Goal: Task Accomplishment & Management: Complete application form

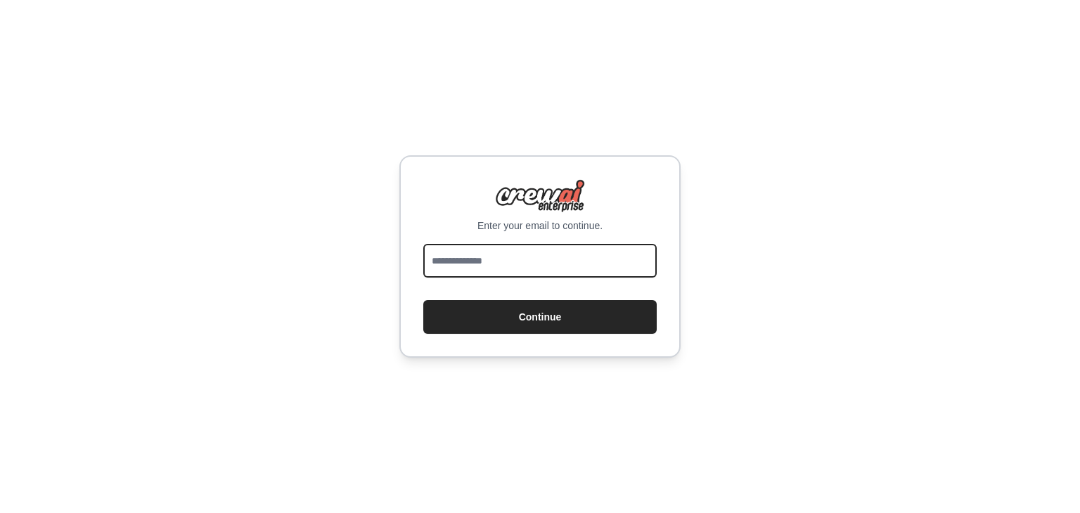
click at [577, 262] on input "email" at bounding box center [540, 261] width 234 height 34
type input "**********"
click at [423, 300] on button "Continue" at bounding box center [540, 317] width 234 height 34
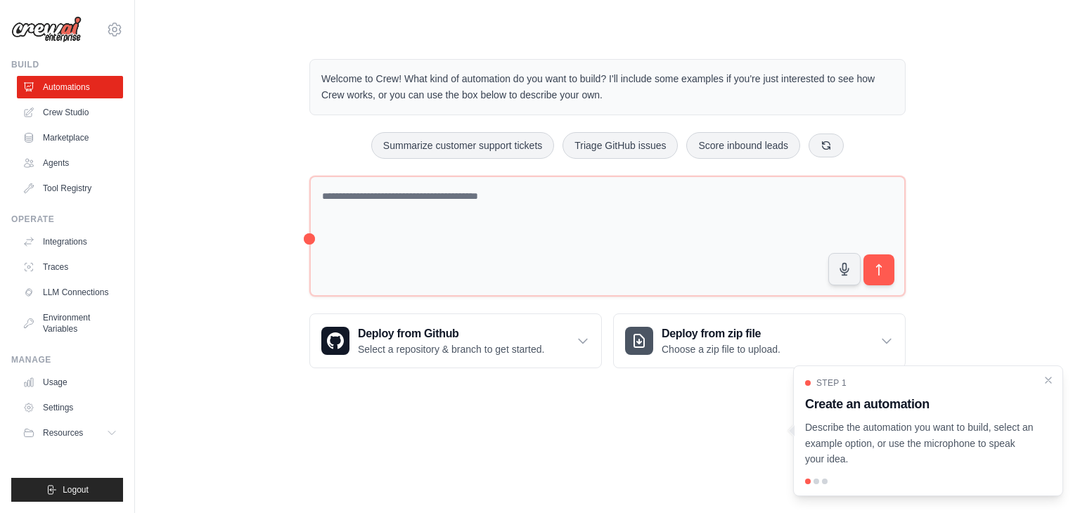
click at [262, 196] on div "Welcome to Crew! What kind of automation do you want to build? I'll include som…" at bounding box center [608, 214] width 900 height 354
click at [39, 113] on link "Crew Studio" at bounding box center [71, 112] width 106 height 23
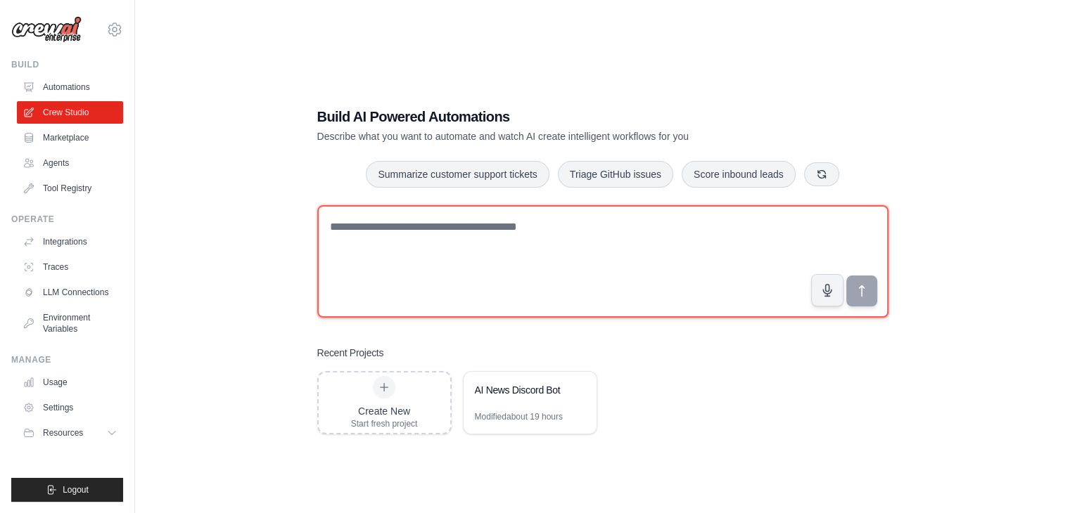
click at [349, 215] on textarea at bounding box center [602, 261] width 571 height 113
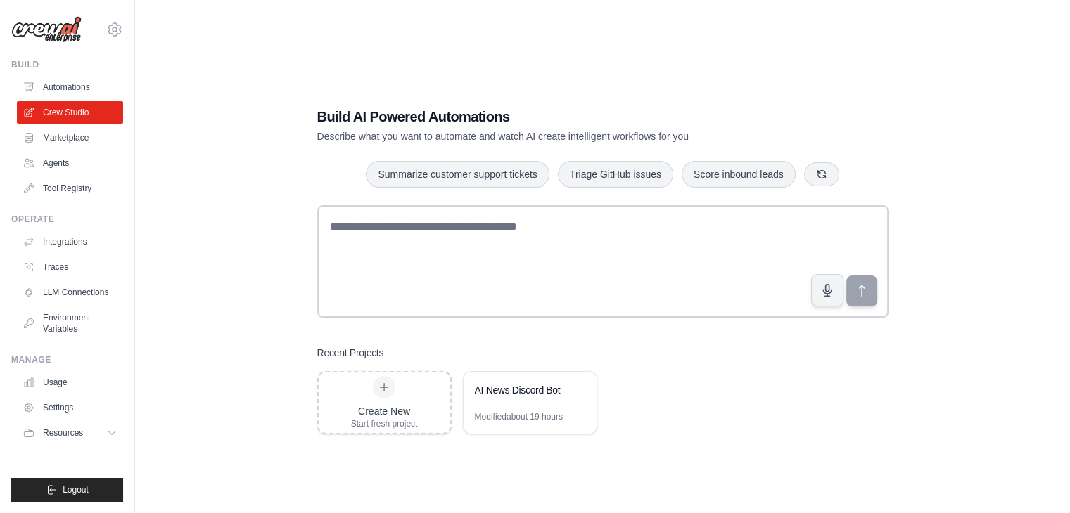
click at [275, 178] on div "Build AI Powered Automations Describe what you want to automate and watch AI cr…" at bounding box center [603, 270] width 890 height 513
click at [84, 143] on link "Marketplace" at bounding box center [71, 138] width 106 height 23
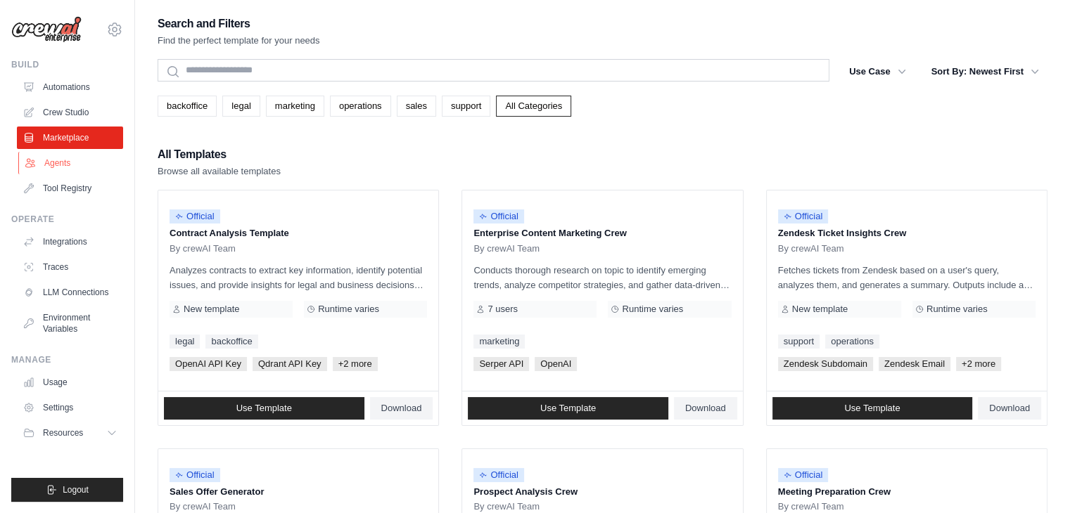
click at [75, 156] on link "Agents" at bounding box center [71, 163] width 106 height 23
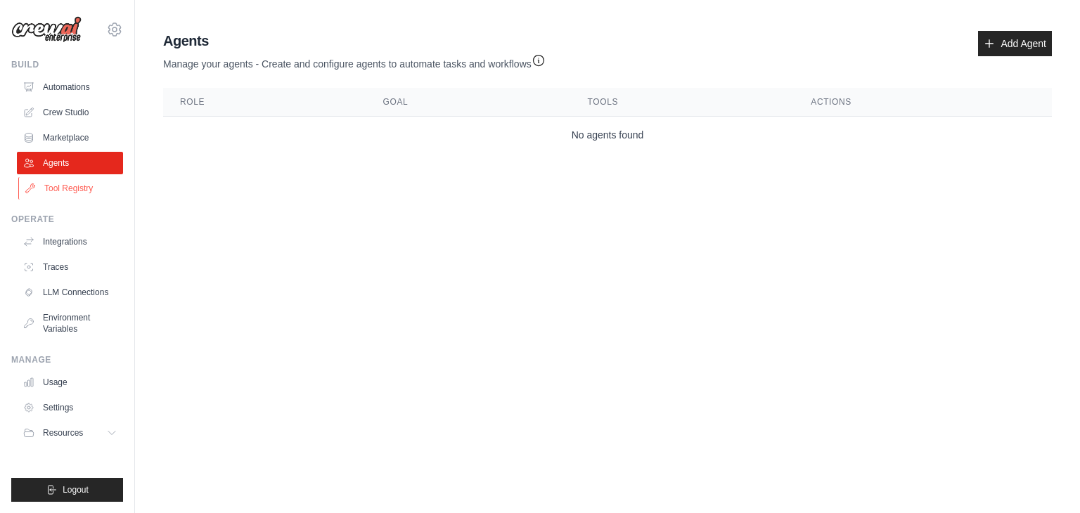
click at [71, 182] on link "Tool Registry" at bounding box center [71, 188] width 106 height 23
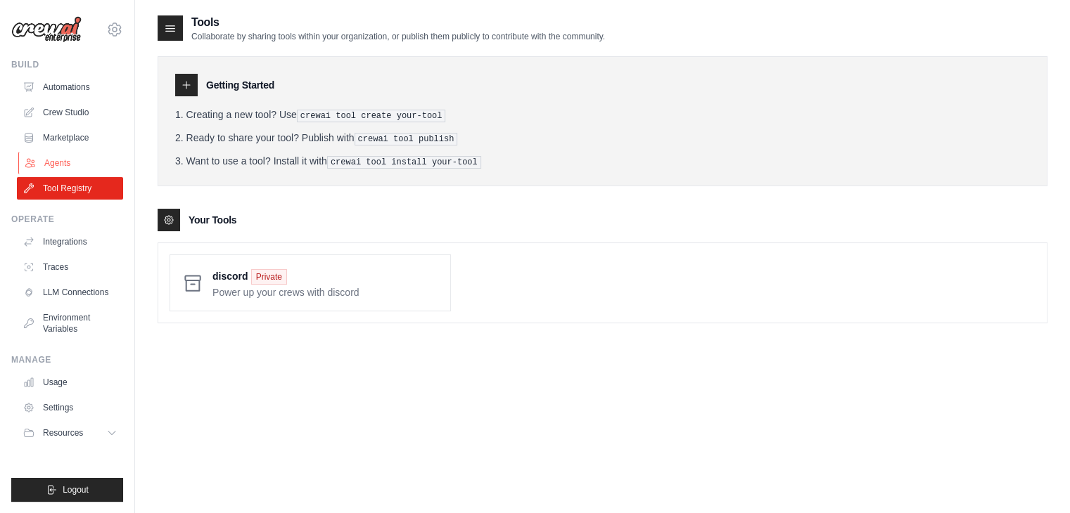
click at [70, 166] on link "Agents" at bounding box center [71, 163] width 106 height 23
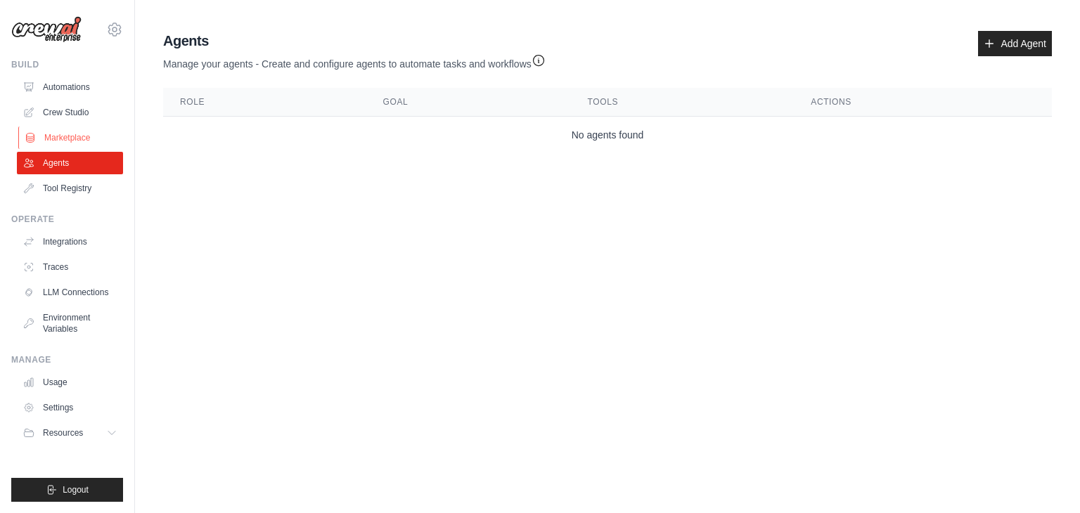
click at [77, 143] on link "Marketplace" at bounding box center [71, 138] width 106 height 23
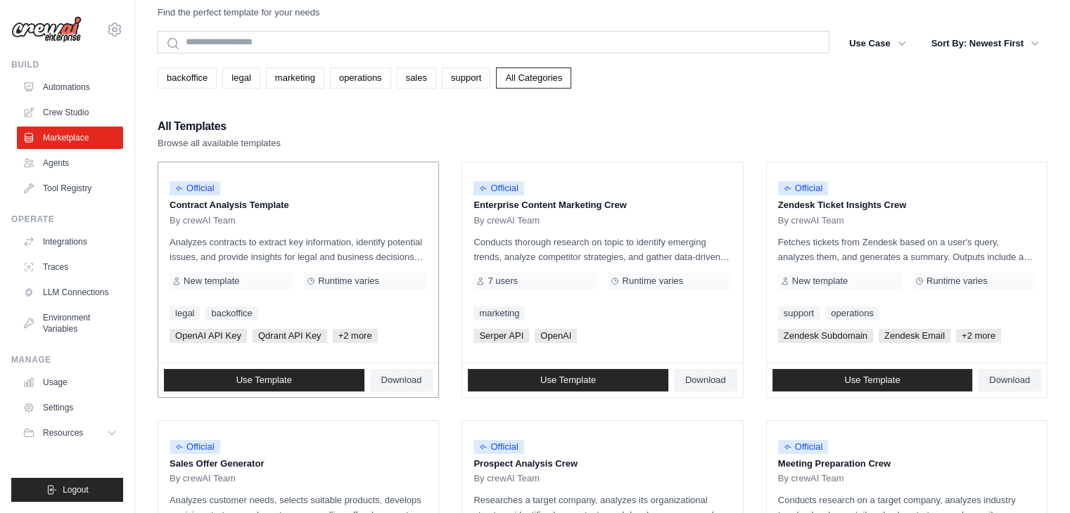
scroll to position [70, 0]
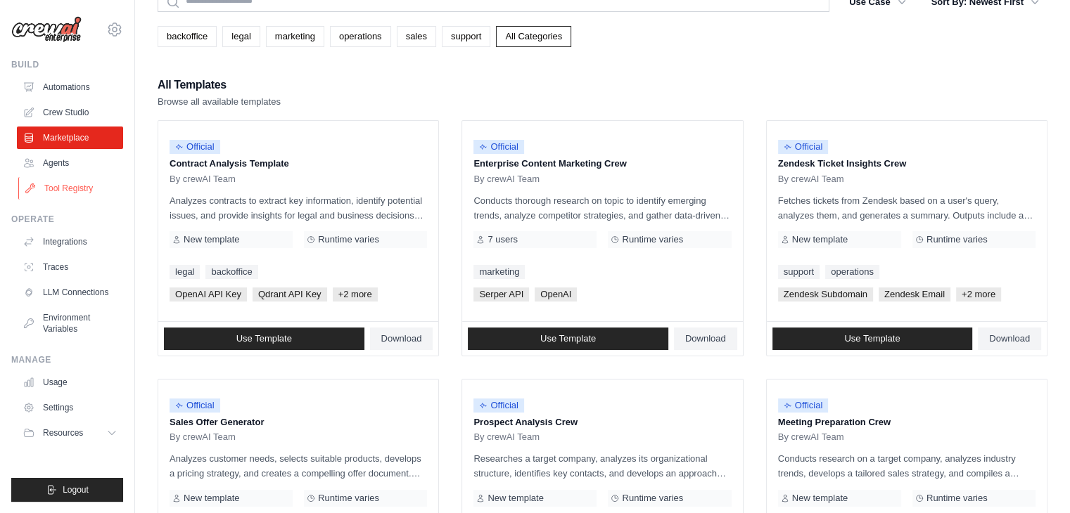
click at [62, 186] on link "Tool Registry" at bounding box center [71, 188] width 106 height 23
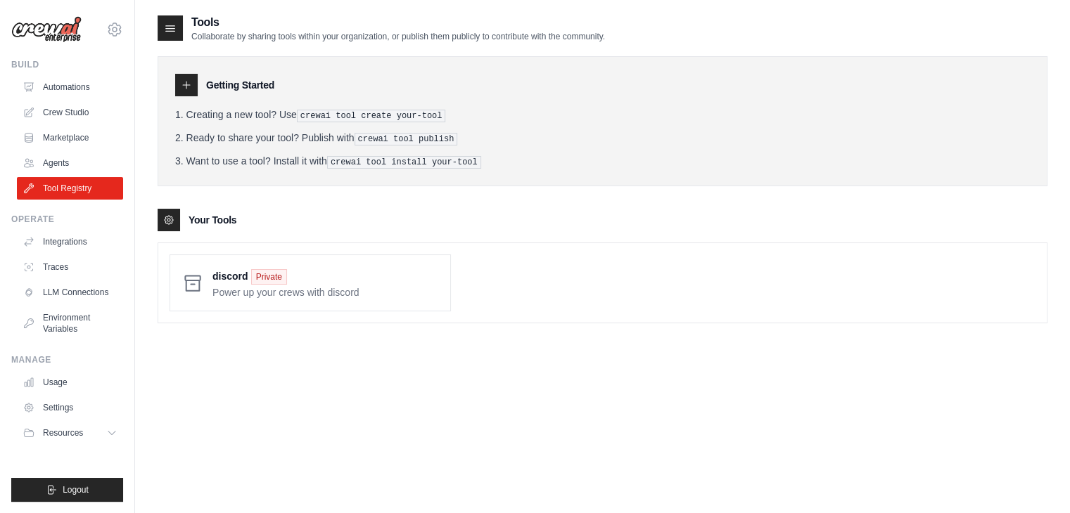
click at [381, 231] on tools-list\a "Your Tools discord Private Power up your crews with discord" at bounding box center [603, 266] width 890 height 115
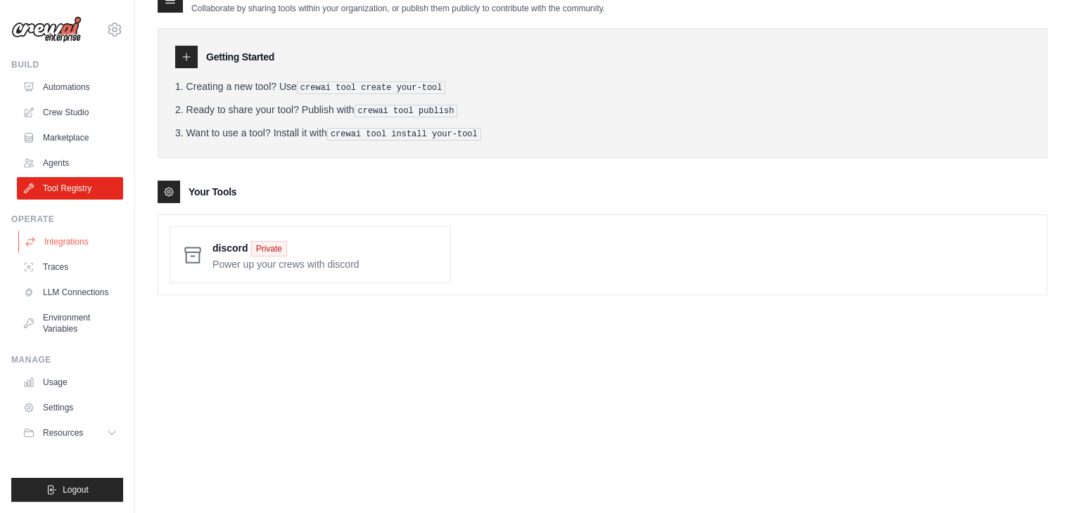
click at [65, 248] on link "Integrations" at bounding box center [71, 242] width 106 height 23
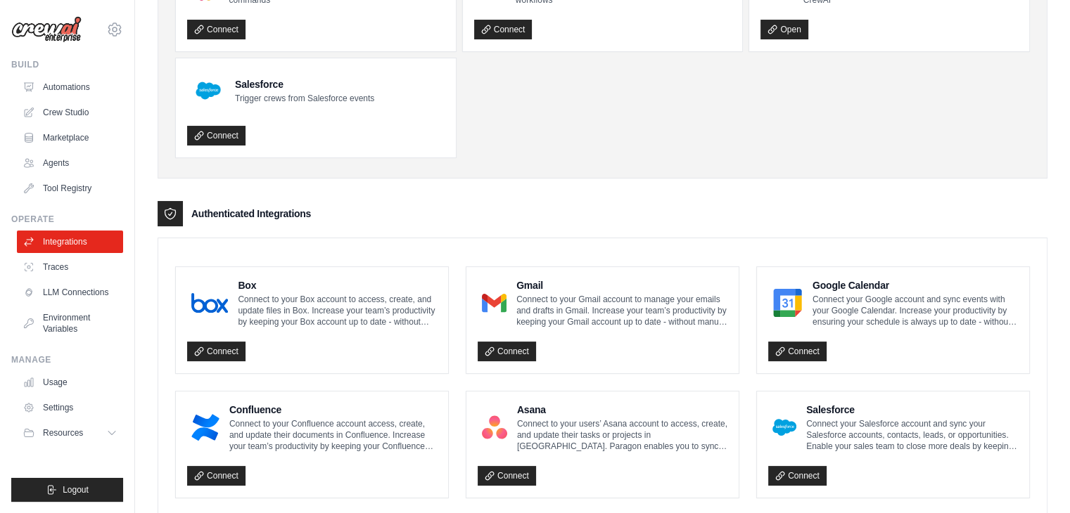
scroll to position [156, 0]
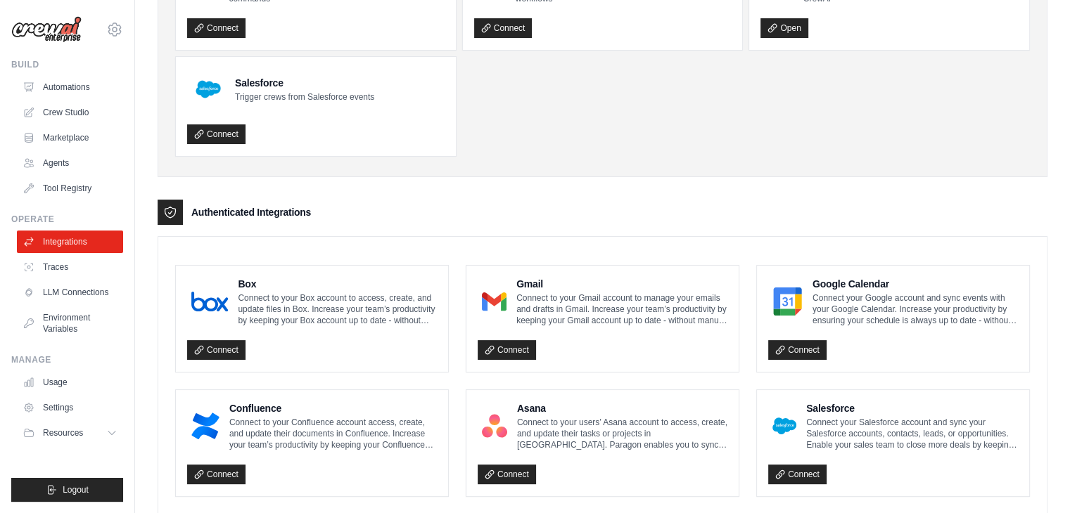
click at [506, 363] on div "Gmail Connect to your Gmail account to manage your emails and drafts in Gmail. …" at bounding box center [602, 319] width 272 height 106
click at [504, 349] on link "Connect" at bounding box center [507, 350] width 58 height 20
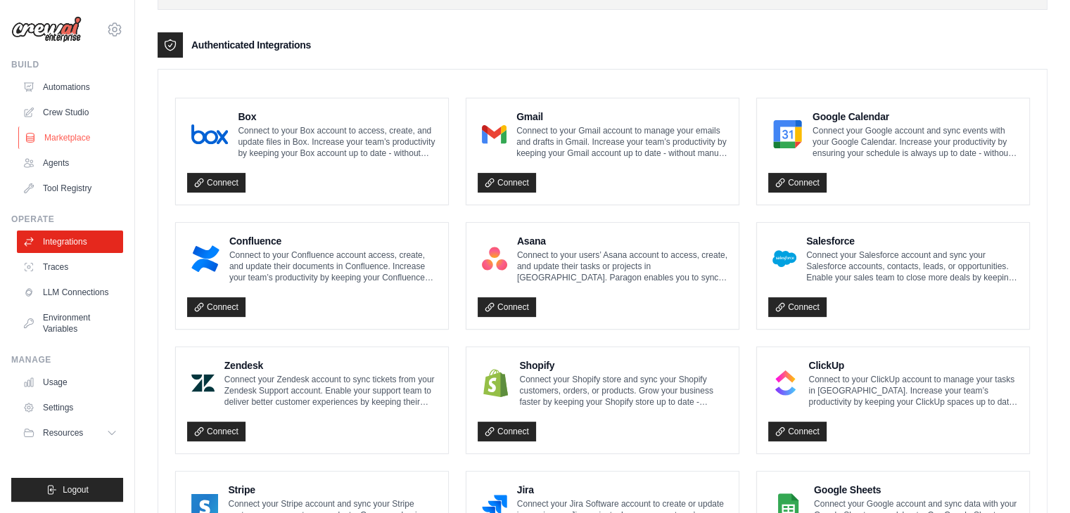
scroll to position [215, 0]
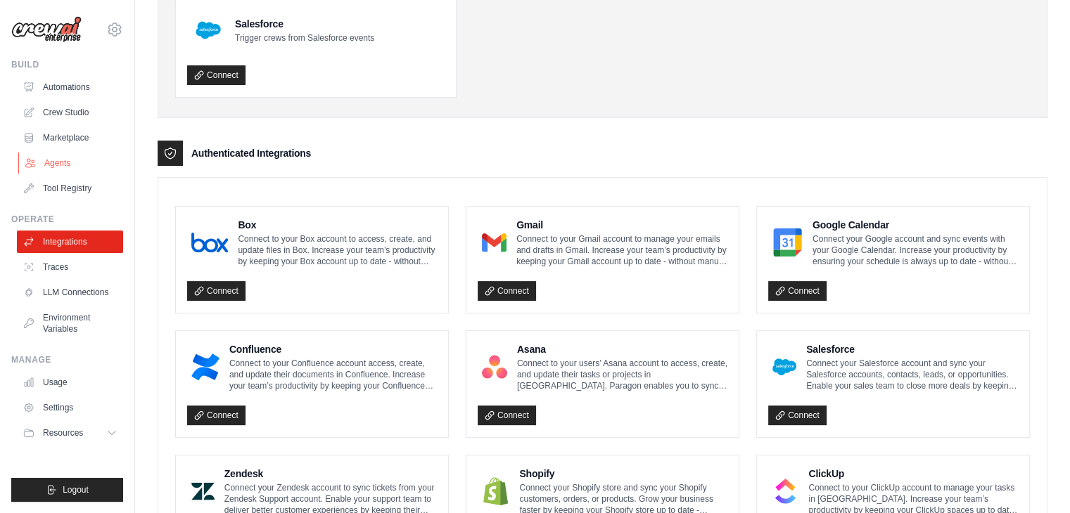
click at [51, 158] on link "Agents" at bounding box center [71, 163] width 106 height 23
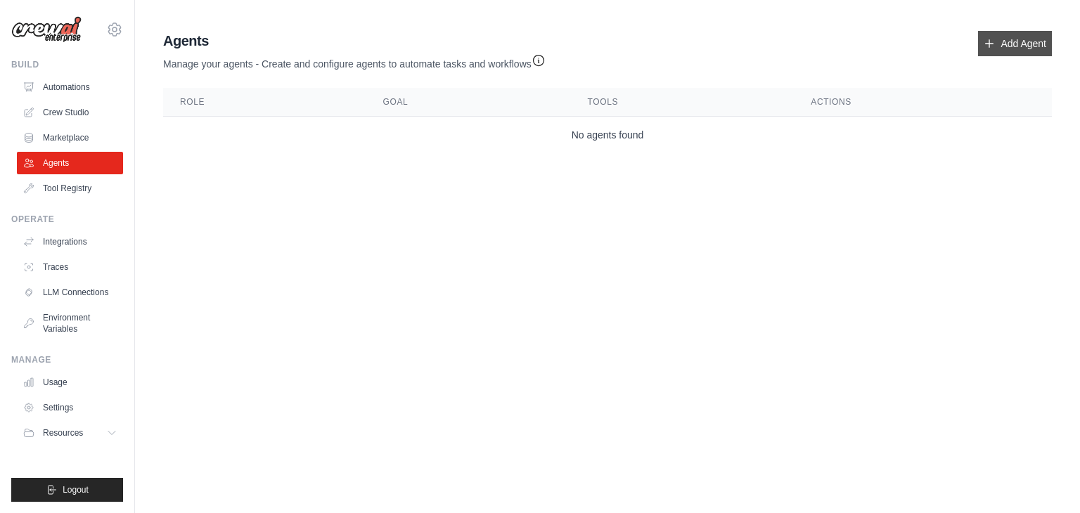
click at [1011, 35] on link "Add Agent" at bounding box center [1015, 43] width 74 height 25
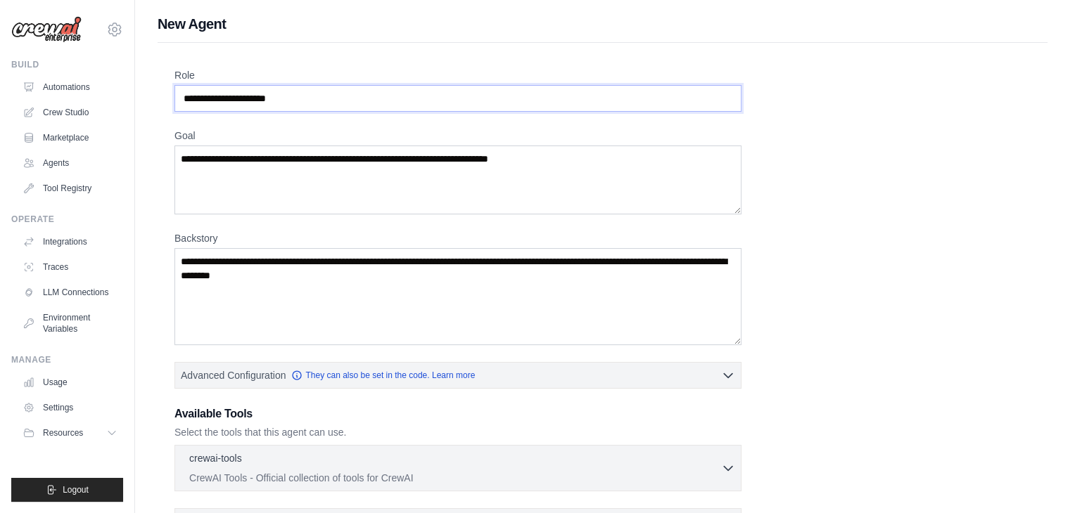
click at [321, 96] on input "Role" at bounding box center [457, 98] width 567 height 27
type input "**********"
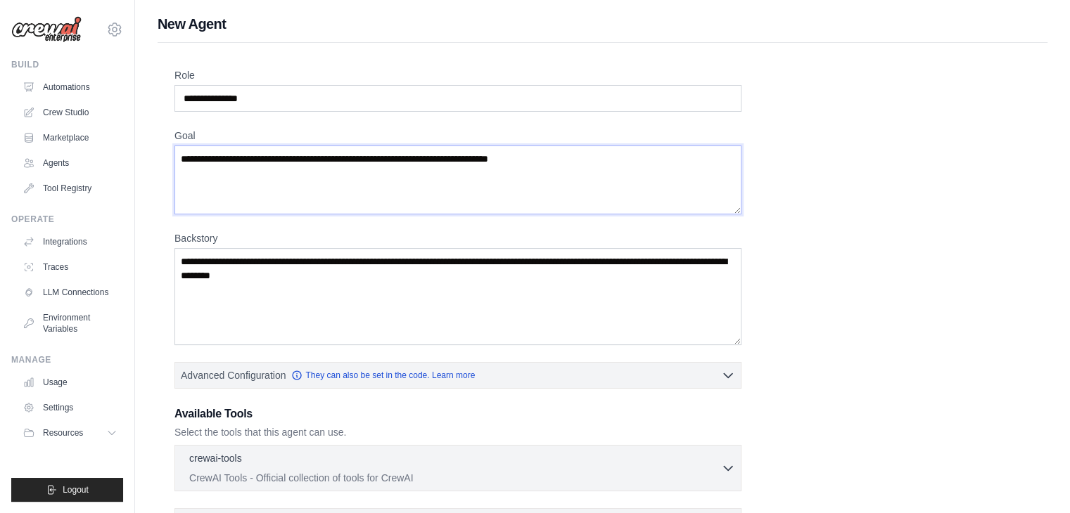
click at [278, 172] on textarea "Goal" at bounding box center [457, 180] width 567 height 69
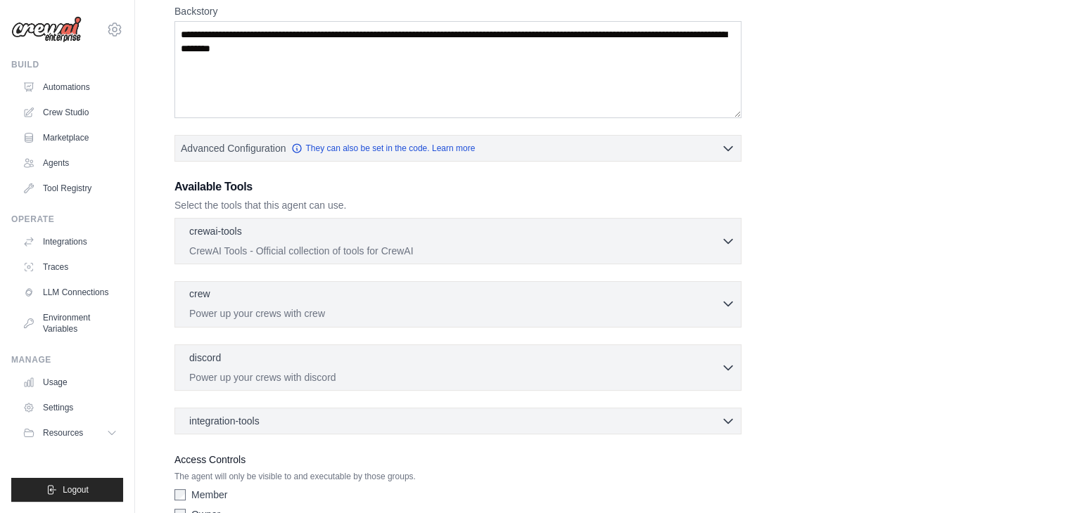
scroll to position [228, 0]
type textarea "**********"
click at [265, 376] on p "Power up your crews with discord" at bounding box center [455, 376] width 532 height 14
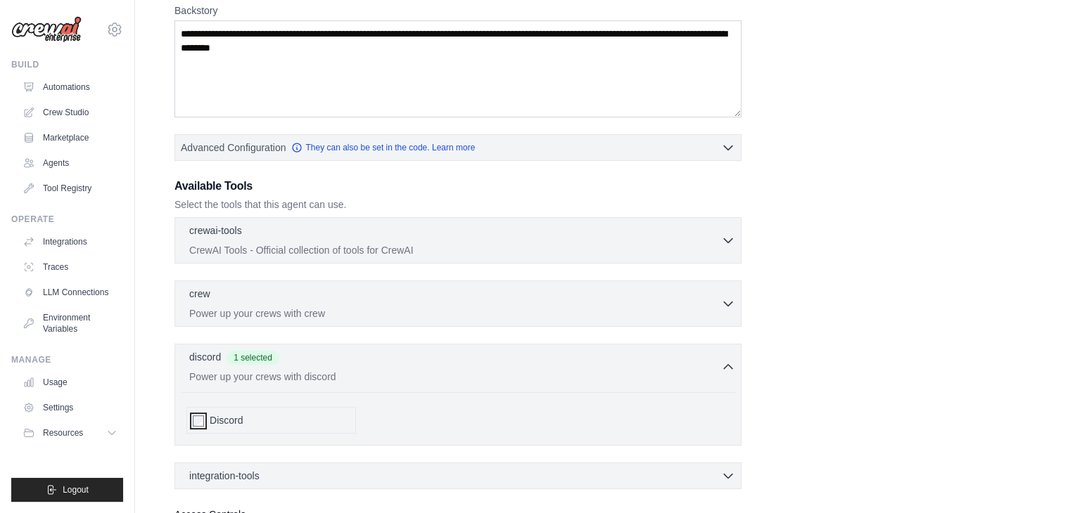
scroll to position [89, 0]
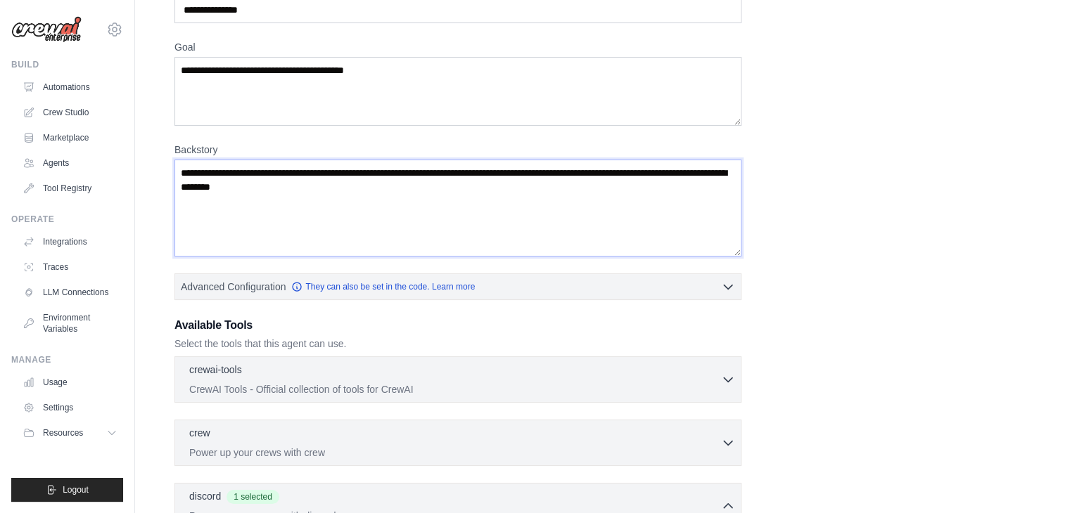
drag, startPoint x: 335, startPoint y: 194, endPoint x: 146, endPoint y: 144, distance: 195.0
click at [146, 144] on div "**********" at bounding box center [602, 347] width 935 height 845
type textarea "*"
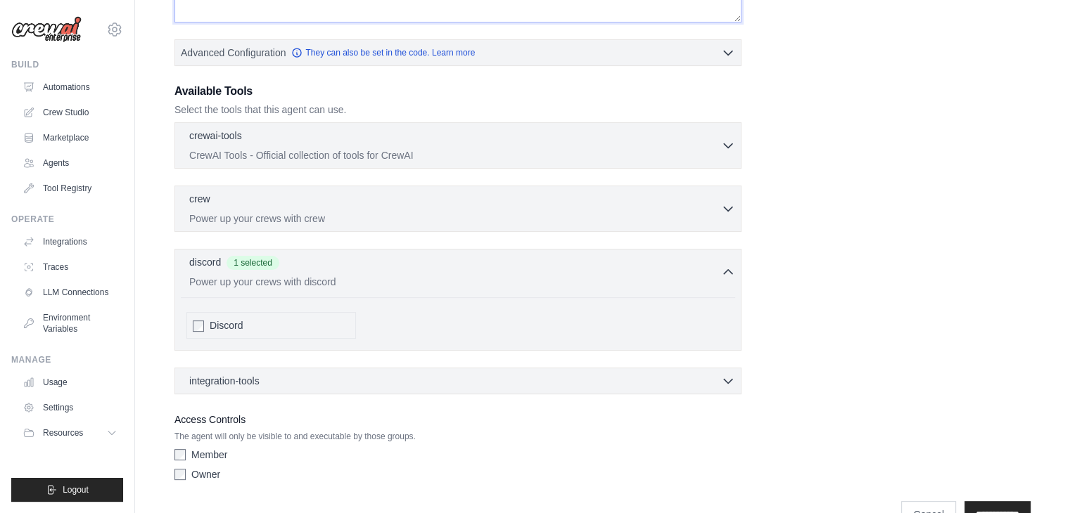
scroll to position [357, 0]
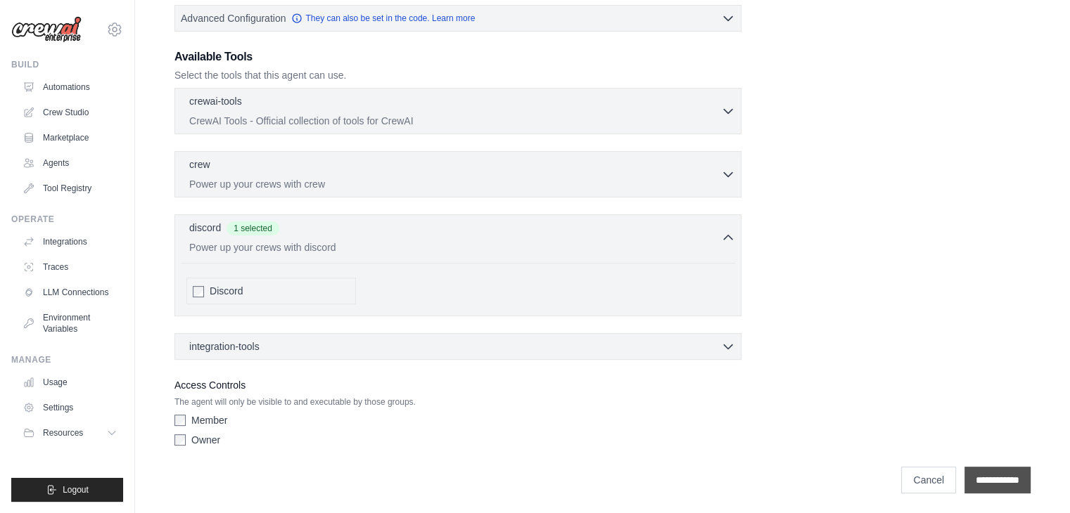
click at [976, 469] on input "**********" at bounding box center [997, 480] width 66 height 27
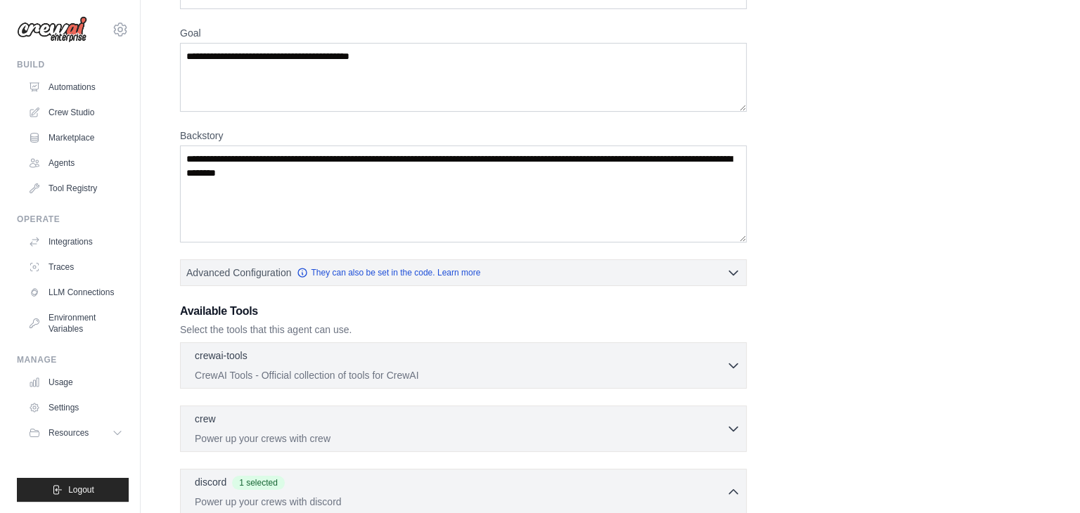
scroll to position [0, 0]
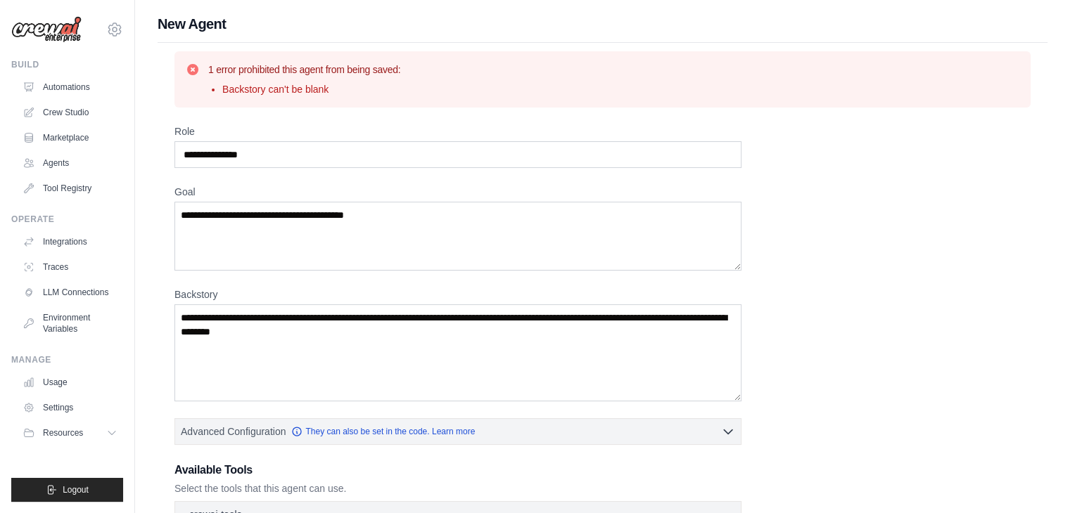
click at [256, 89] on li "Backstory can't be blank" at bounding box center [311, 89] width 178 height 14
copy li "Backstory"
click at [68, 89] on link "Automations" at bounding box center [71, 87] width 106 height 23
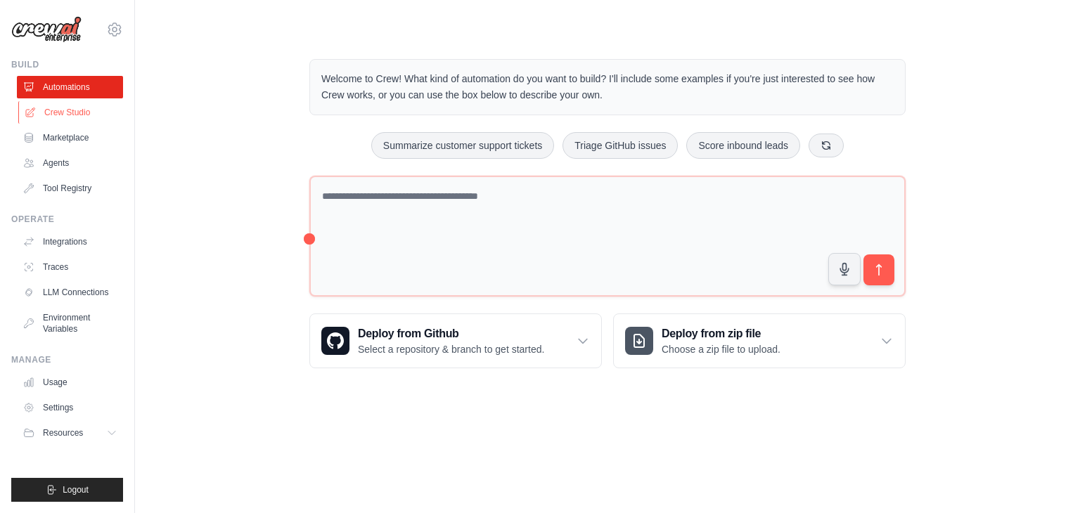
click at [70, 110] on link "Crew Studio" at bounding box center [71, 112] width 106 height 23
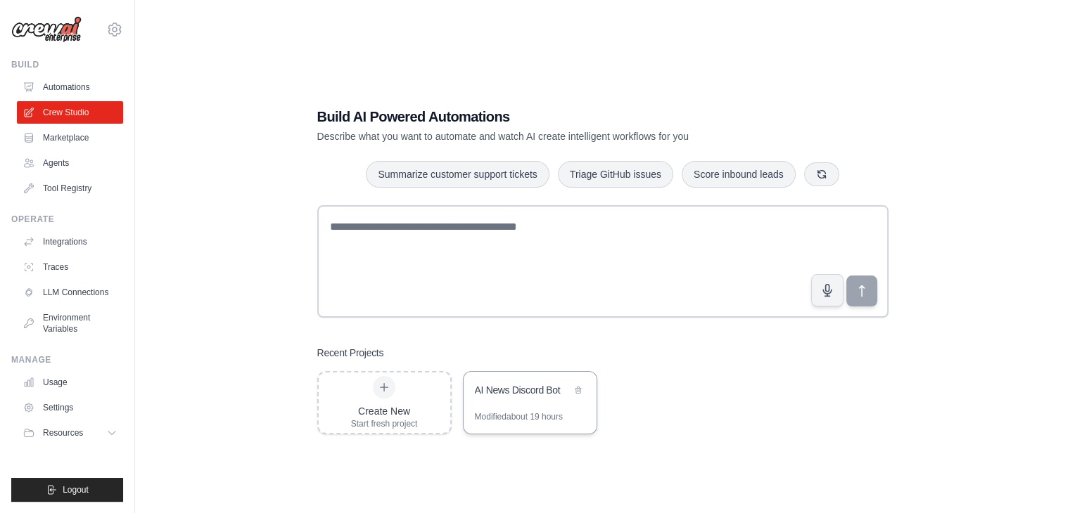
click at [528, 388] on div "AI News Discord Bot" at bounding box center [523, 390] width 96 height 14
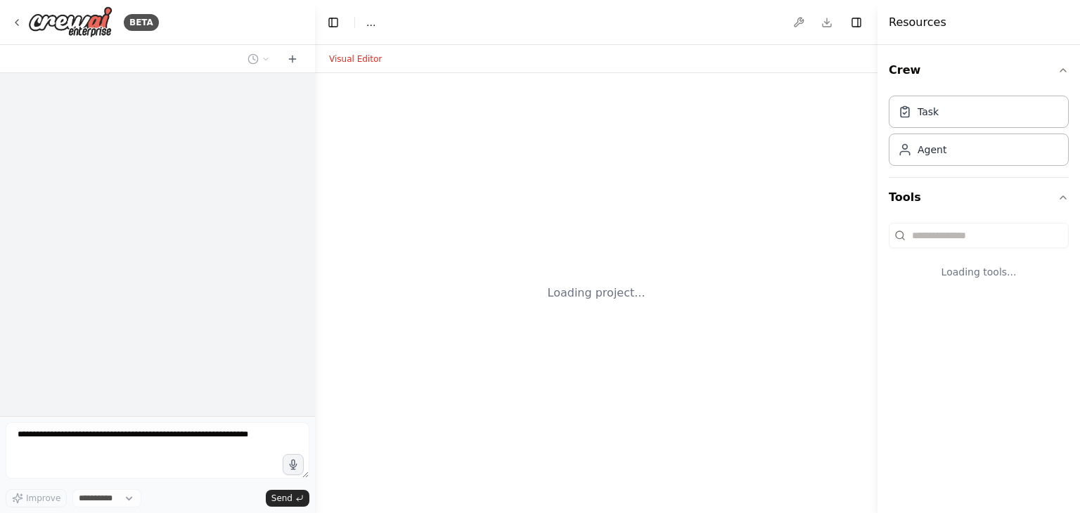
select select "****"
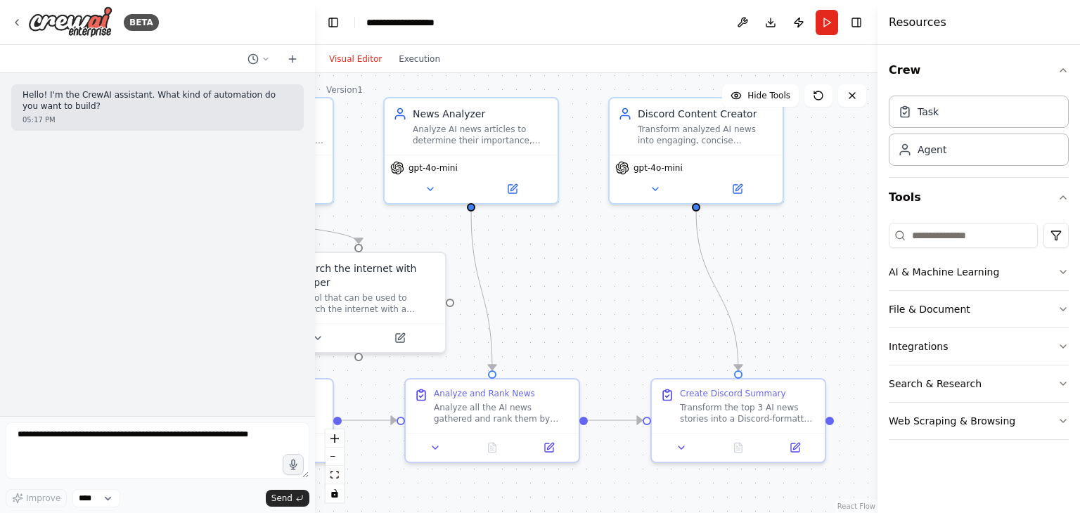
drag, startPoint x: 746, startPoint y: 328, endPoint x: 513, endPoint y: 282, distance: 237.4
click at [513, 282] on div ".deletable-edge-delete-btn { width: 20px; height: 20px; border: 0px solid #ffff…" at bounding box center [596, 293] width 563 height 440
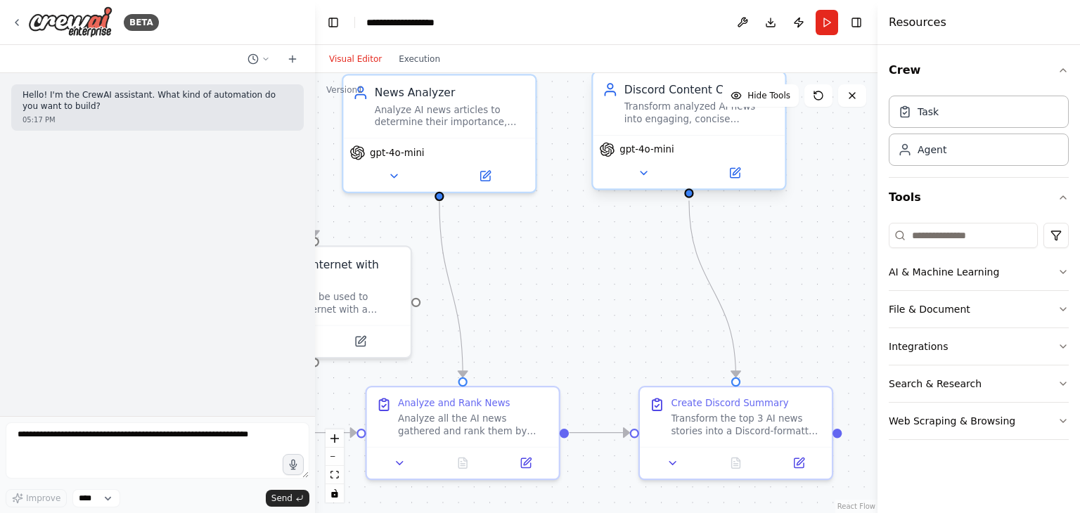
click at [698, 133] on div "Discord Content Creator Transform analyzed AI news into engaging, concise summa…" at bounding box center [689, 103] width 192 height 63
click at [731, 174] on icon at bounding box center [734, 172] width 9 height 9
click at [741, 177] on button at bounding box center [735, 173] width 88 height 19
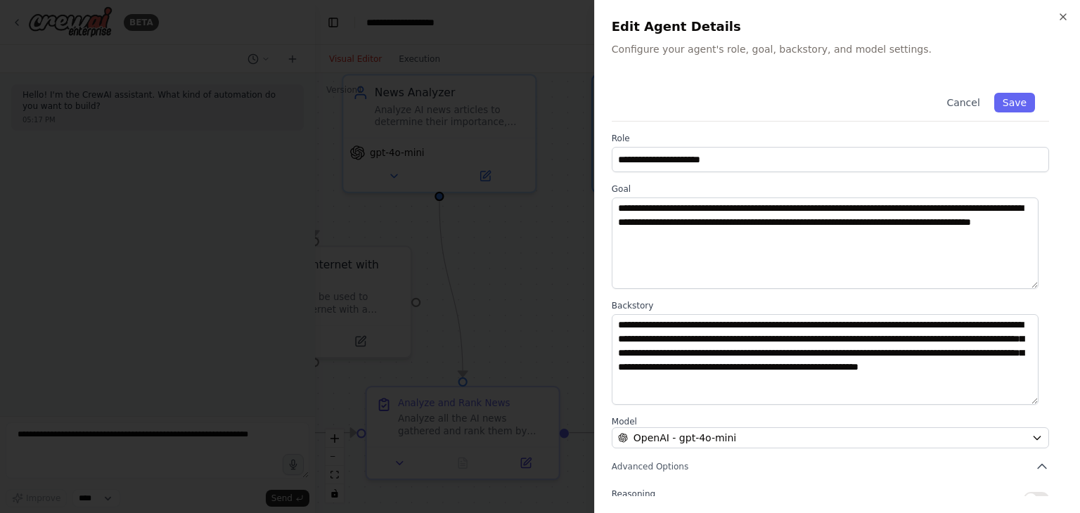
scroll to position [122, 0]
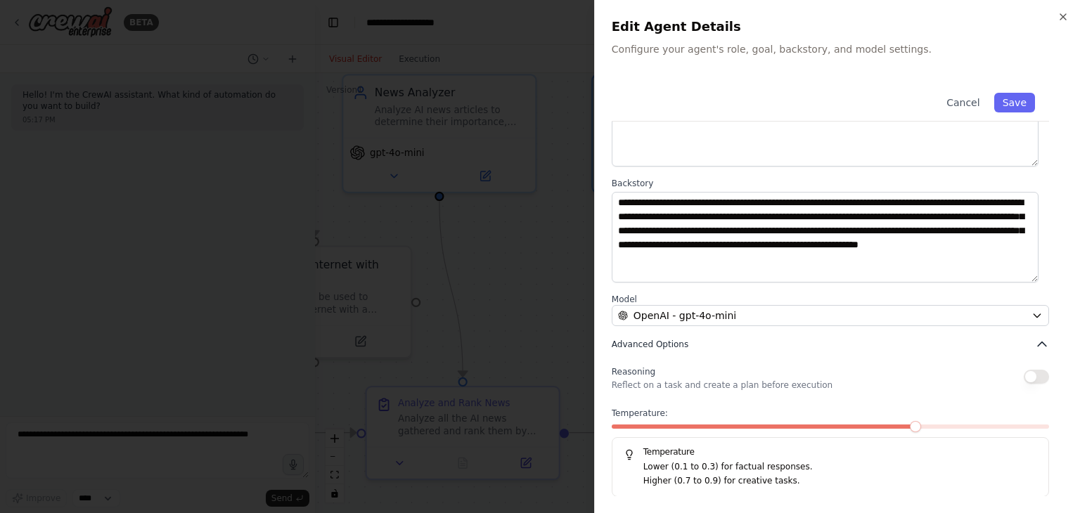
click at [712, 345] on button "Advanced Options" at bounding box center [830, 345] width 437 height 14
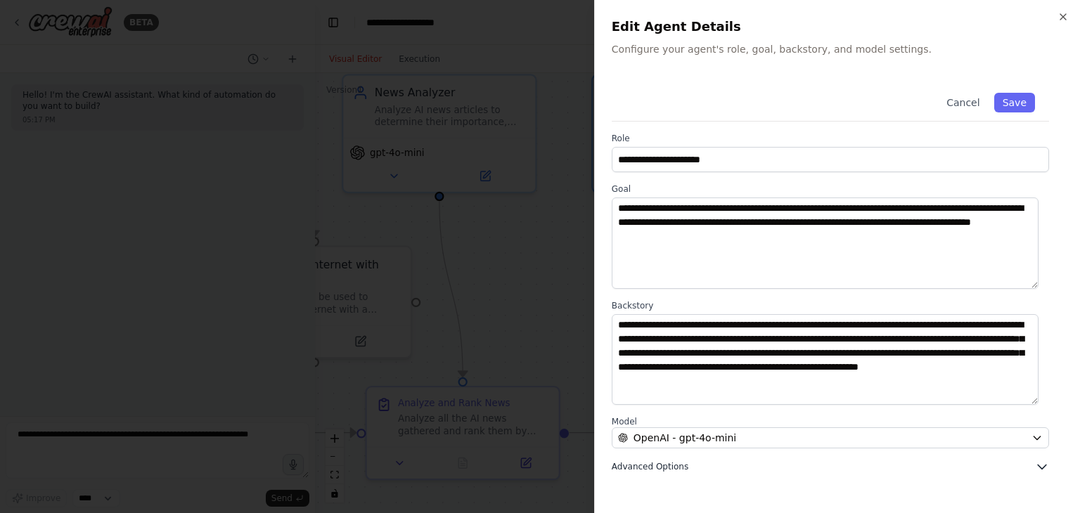
scroll to position [0, 0]
click at [525, 219] on div at bounding box center [540, 256] width 1080 height 513
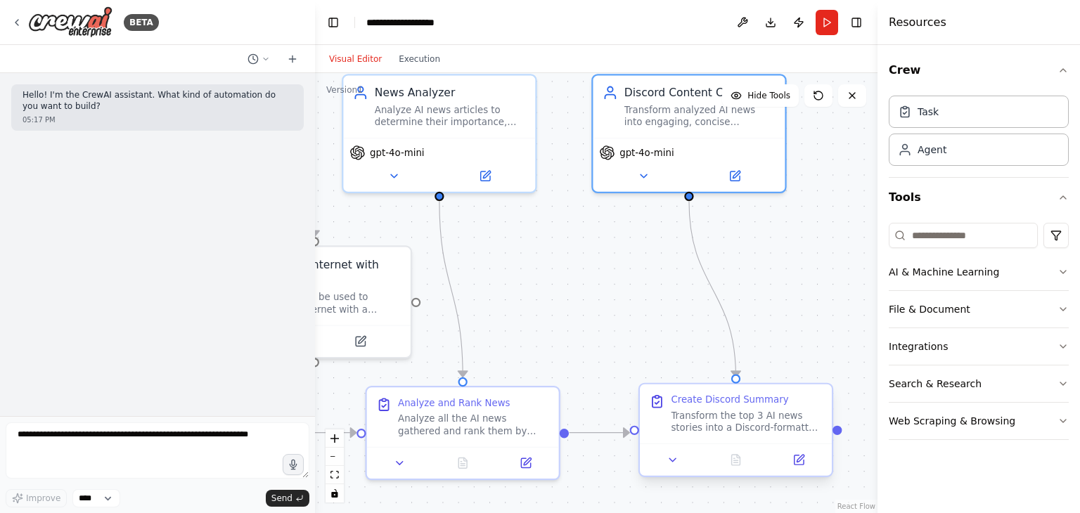
click at [735, 414] on div "Transform the top 3 AI news stories into a Discord-formatted summary. Create bo…" at bounding box center [746, 421] width 151 height 25
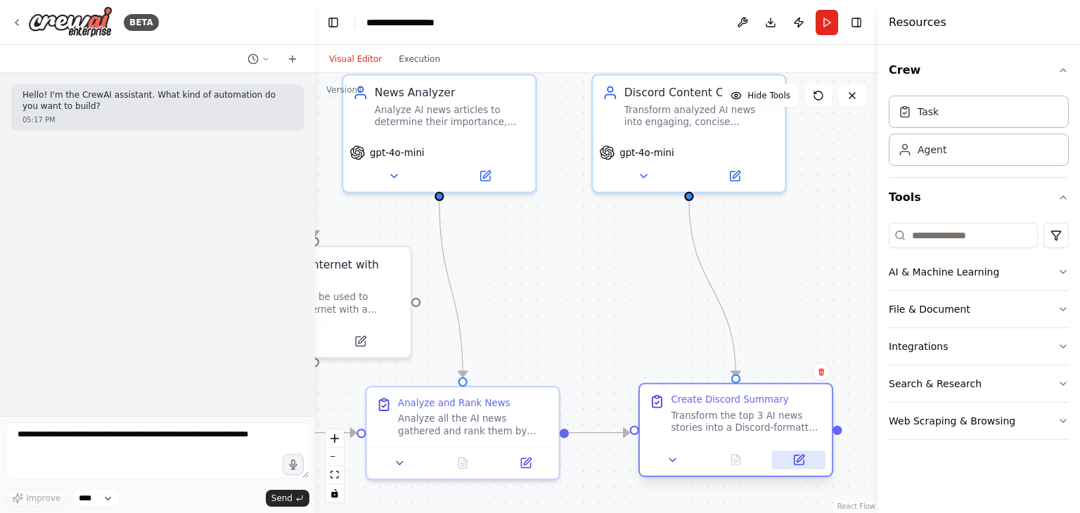
click at [802, 456] on icon at bounding box center [800, 458] width 7 height 7
click at [796, 461] on icon at bounding box center [798, 460] width 9 height 9
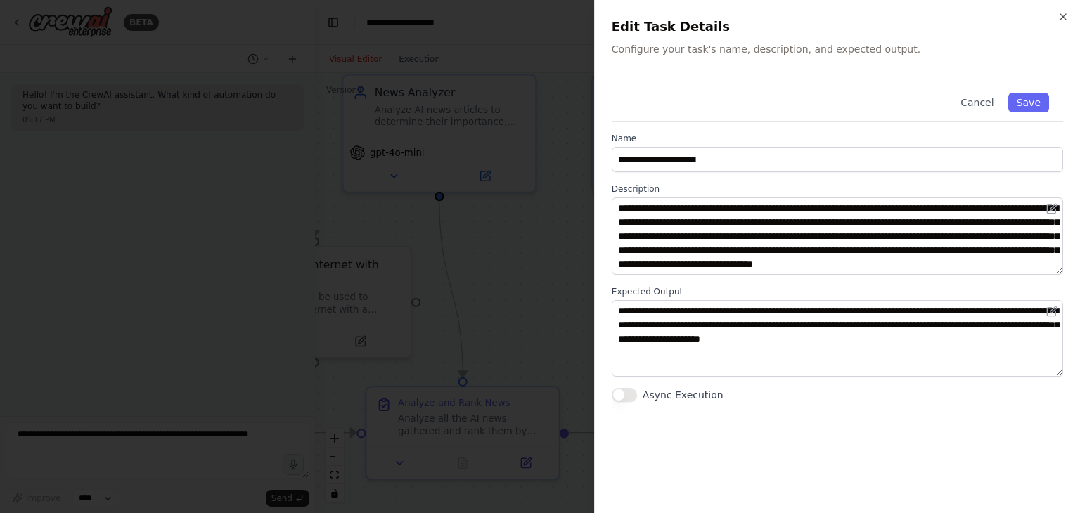
click at [588, 276] on div at bounding box center [540, 256] width 1080 height 513
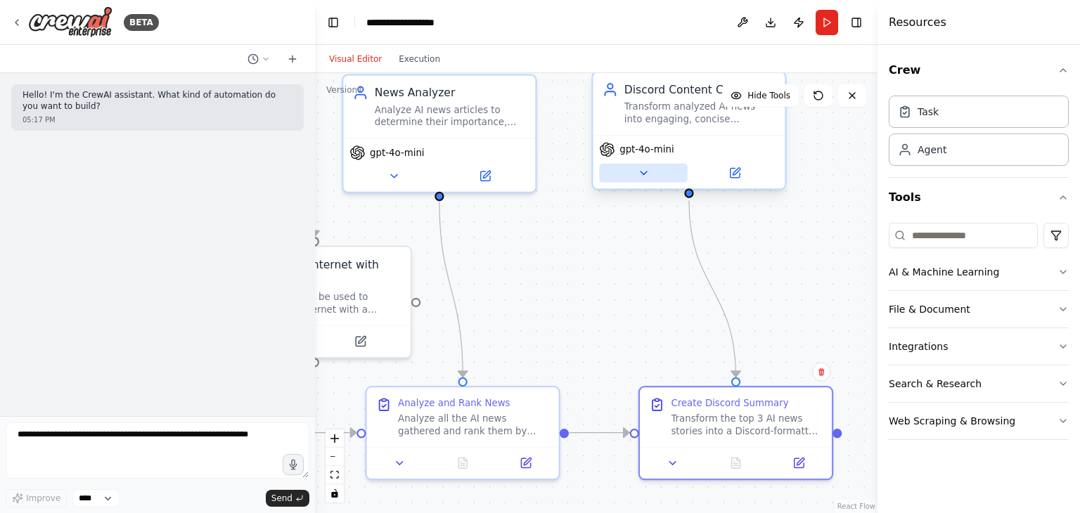
click at [638, 176] on icon at bounding box center [643, 173] width 13 height 13
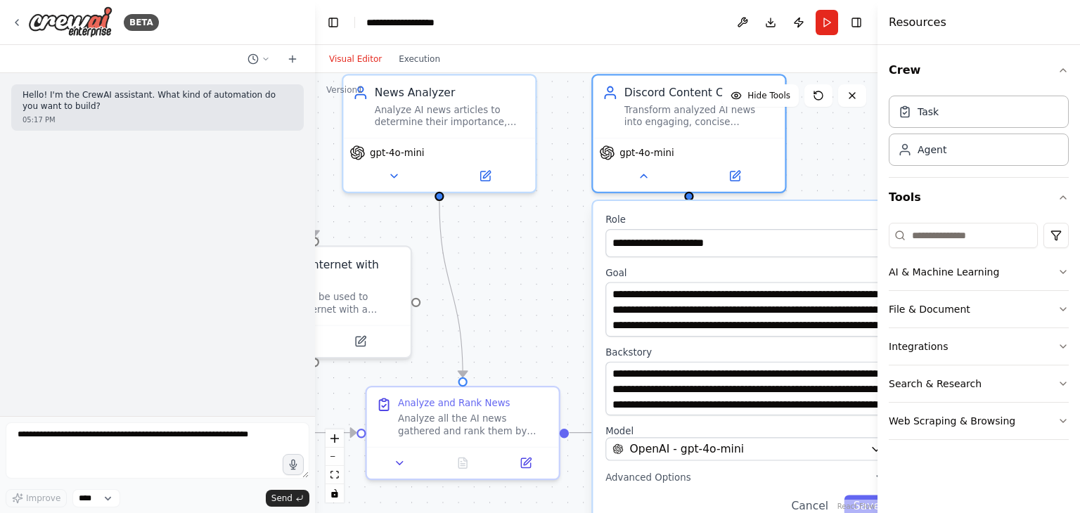
click at [570, 330] on div ".deletable-edge-delete-btn { width: 20px; height: 20px; border: 0px solid #ffff…" at bounding box center [596, 293] width 563 height 440
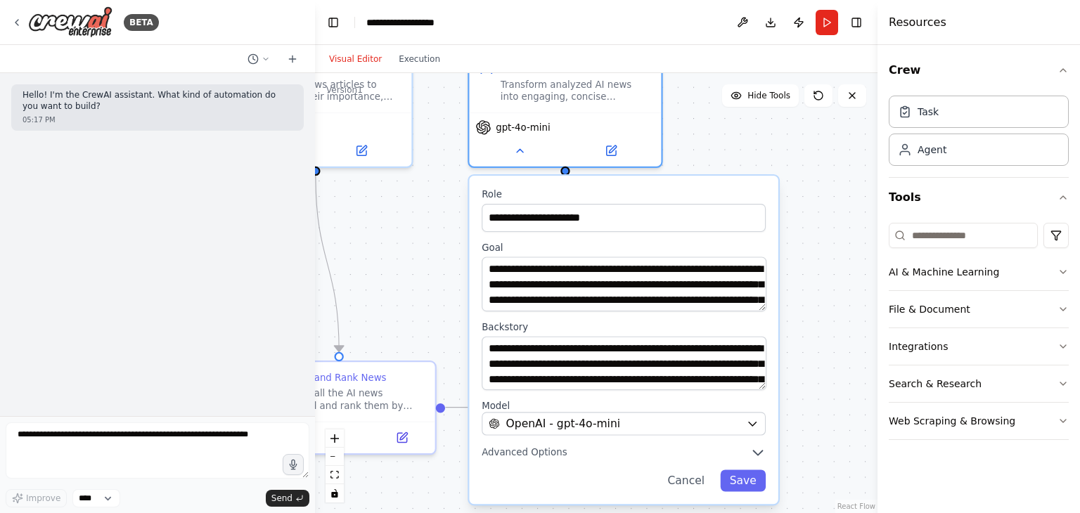
drag, startPoint x: 571, startPoint y: 330, endPoint x: 448, endPoint y: 307, distance: 125.3
click at [448, 307] on div ".deletable-edge-delete-btn { width: 20px; height: 20px; border: 0px solid #ffff…" at bounding box center [596, 293] width 563 height 440
click at [443, 290] on div ".deletable-edge-delete-btn { width: 20px; height: 20px; border: 0px solid #ffff…" at bounding box center [596, 293] width 563 height 440
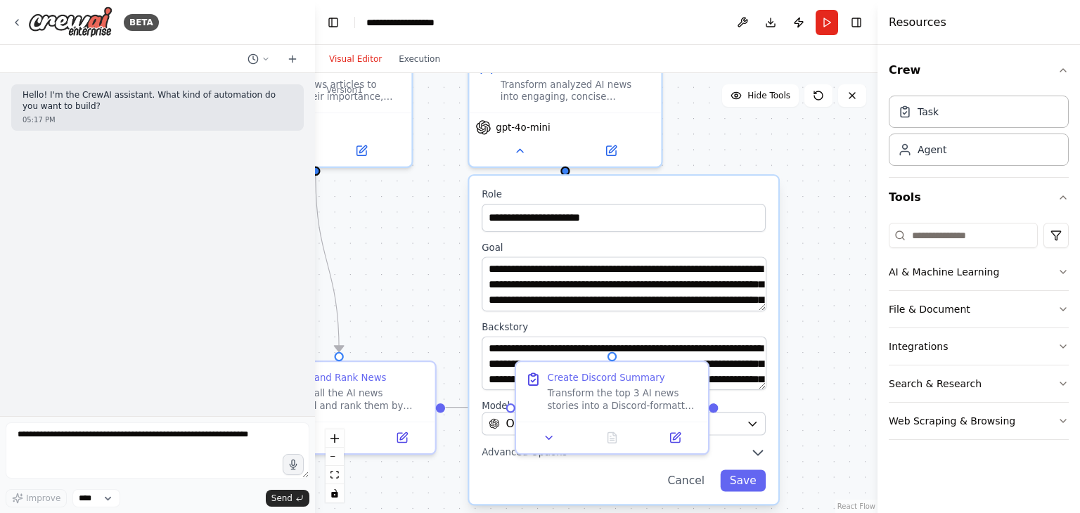
click at [450, 279] on div ".deletable-edge-delete-btn { width: 20px; height: 20px; border: 0px solid #ffff…" at bounding box center [596, 293] width 563 height 440
click at [553, 437] on icon at bounding box center [549, 435] width 13 height 13
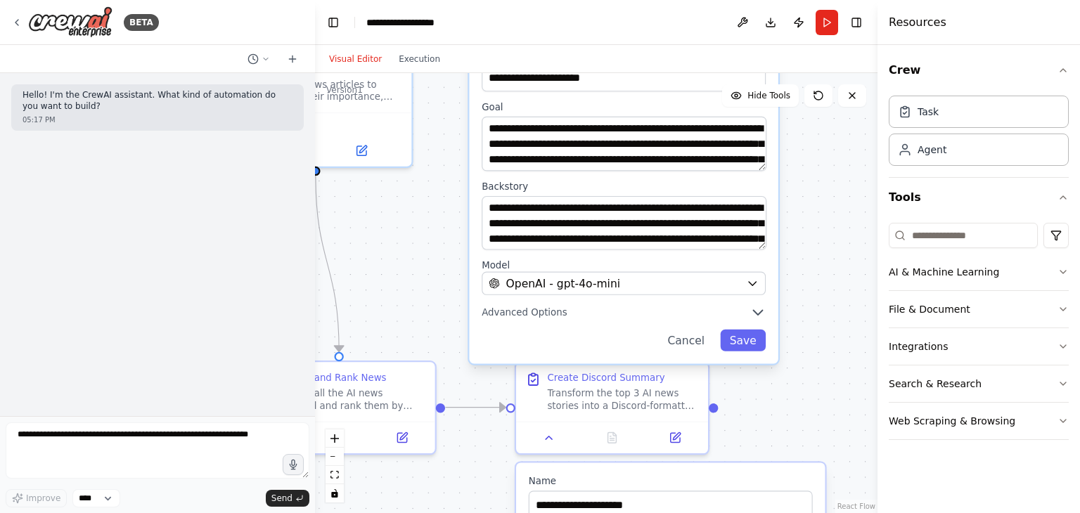
drag, startPoint x: 476, startPoint y: 312, endPoint x: 485, endPoint y: 180, distance: 131.8
click at [475, 175] on div "**********" at bounding box center [623, 199] width 309 height 328
click at [692, 344] on button "Cancel" at bounding box center [686, 341] width 56 height 22
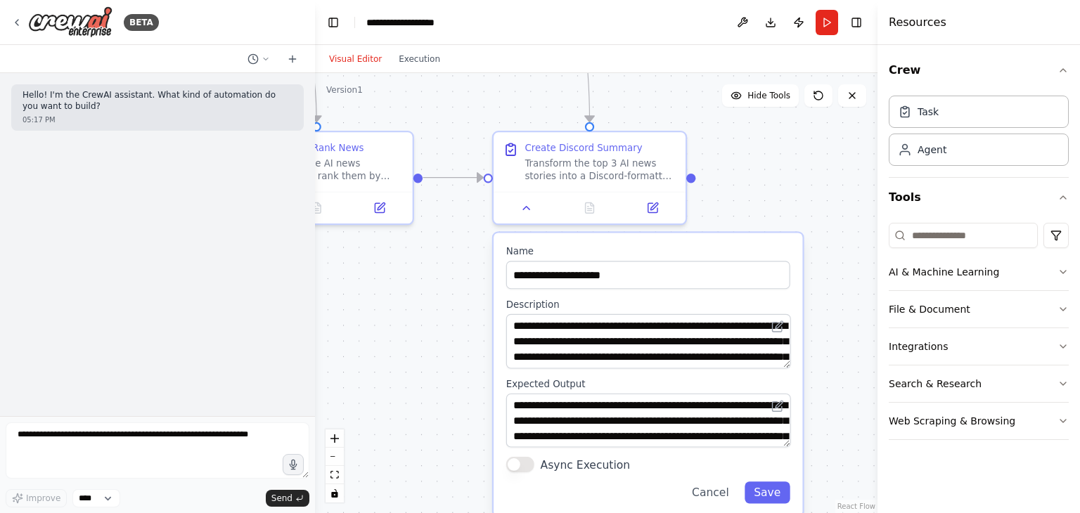
drag, startPoint x: 710, startPoint y: 347, endPoint x: 686, endPoint y: 117, distance: 231.2
click at [686, 117] on div ".deletable-edge-delete-btn { width: 20px; height: 20px; border: 0px solid #ffff…" at bounding box center [596, 293] width 563 height 440
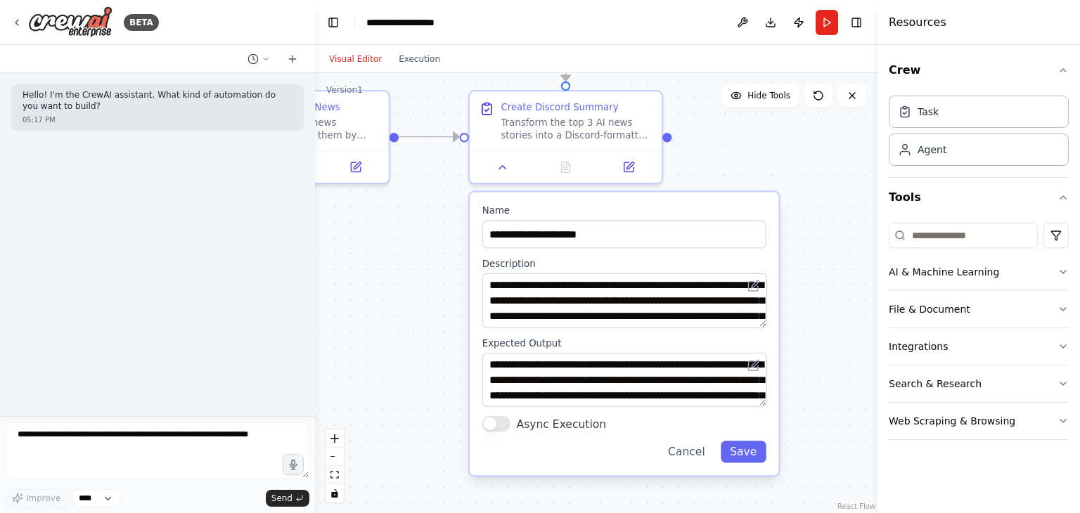
drag, startPoint x: 451, startPoint y: 358, endPoint x: 427, endPoint y: 309, distance: 54.1
click at [427, 309] on div ".deletable-edge-delete-btn { width: 20px; height: 20px; border: 0px solid #ffff…" at bounding box center [596, 293] width 563 height 440
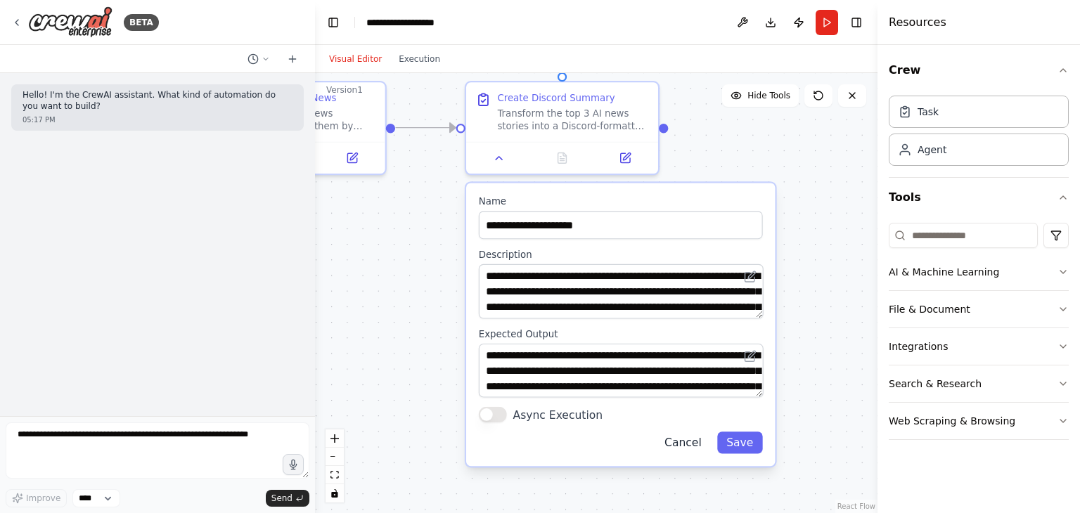
click at [684, 442] on button "Cancel" at bounding box center [684, 444] width 56 height 22
click at [689, 442] on button "Cancel" at bounding box center [684, 444] width 56 height 22
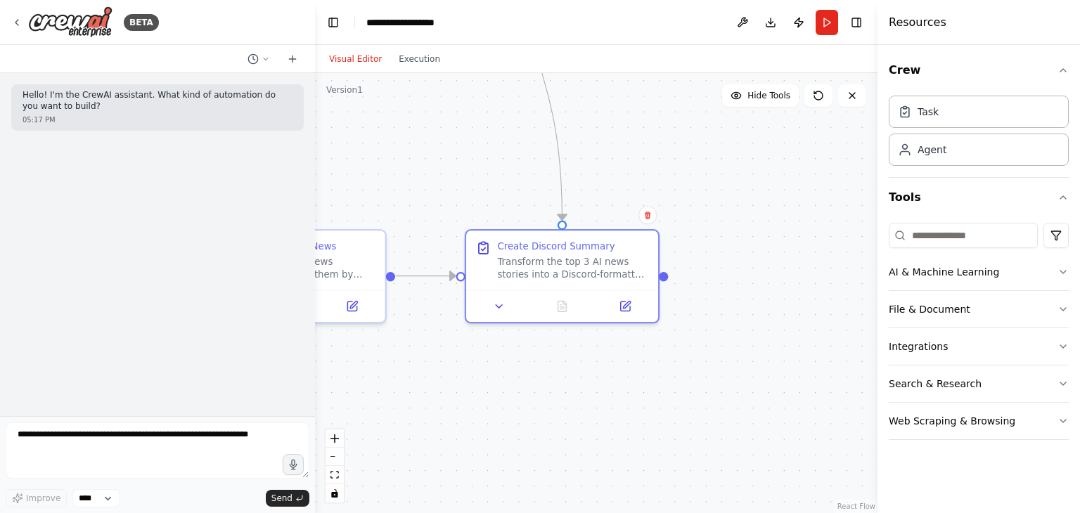
drag, startPoint x: 721, startPoint y: 272, endPoint x: 722, endPoint y: 422, distance: 149.8
click at [722, 422] on div ".deletable-edge-delete-btn { width: 20px; height: 20px; border: 0px solid #ffff…" at bounding box center [596, 293] width 563 height 440
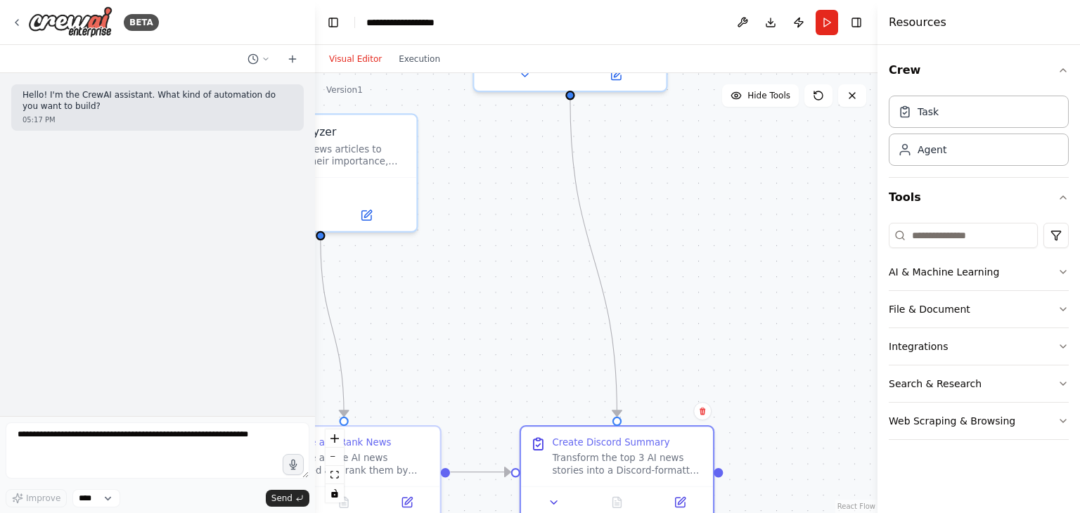
drag, startPoint x: 717, startPoint y: 181, endPoint x: 771, endPoint y: 376, distance: 202.0
click at [771, 376] on div ".deletable-edge-delete-btn { width: 20px; height: 20px; border: 0px solid #ffff…" at bounding box center [596, 293] width 563 height 440
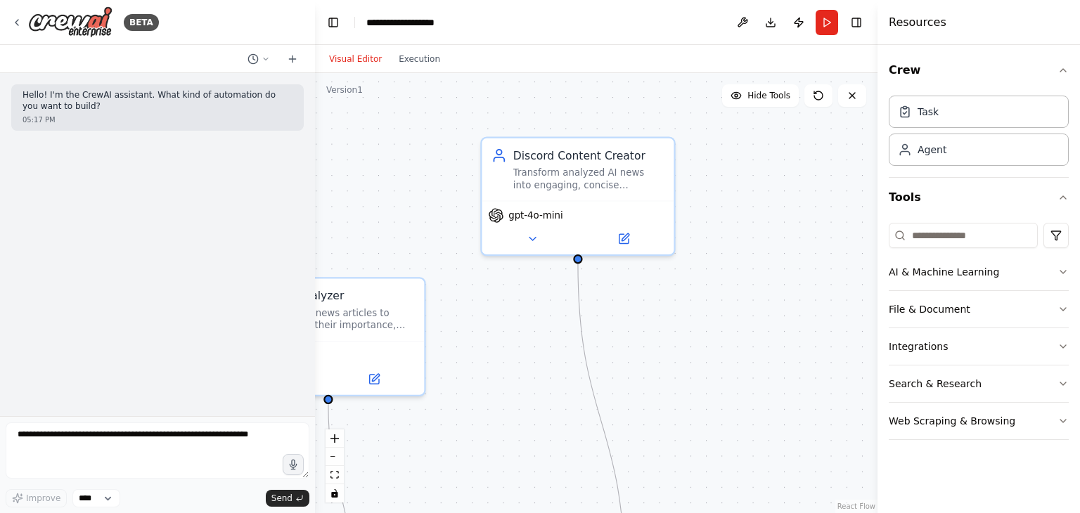
drag, startPoint x: 701, startPoint y: 316, endPoint x: 722, endPoint y: 397, distance: 84.1
click at [720, 396] on div ".deletable-edge-delete-btn { width: 20px; height: 20px; border: 0px solid #ffff…" at bounding box center [596, 293] width 563 height 440
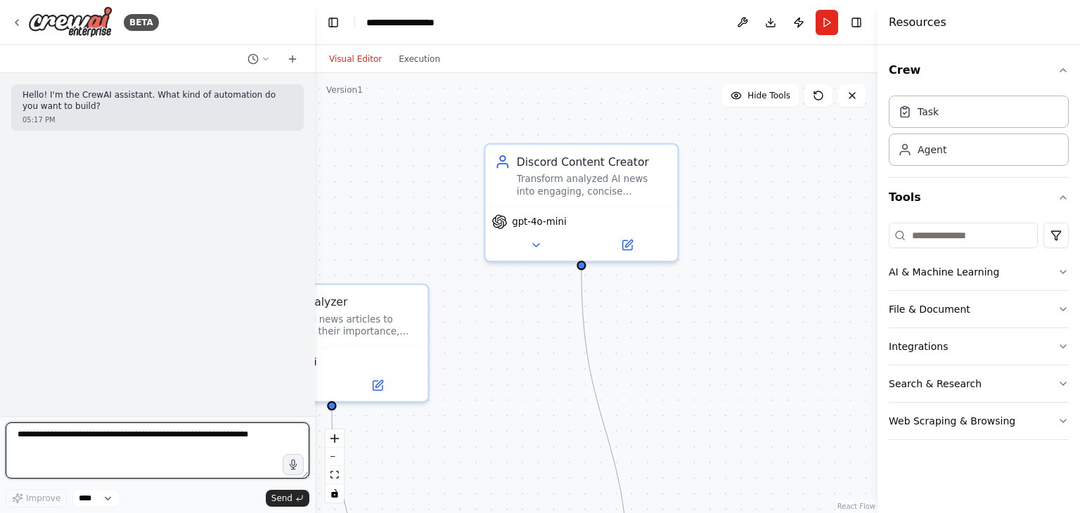
click at [143, 442] on textarea at bounding box center [158, 451] width 304 height 56
type textarea "**********"
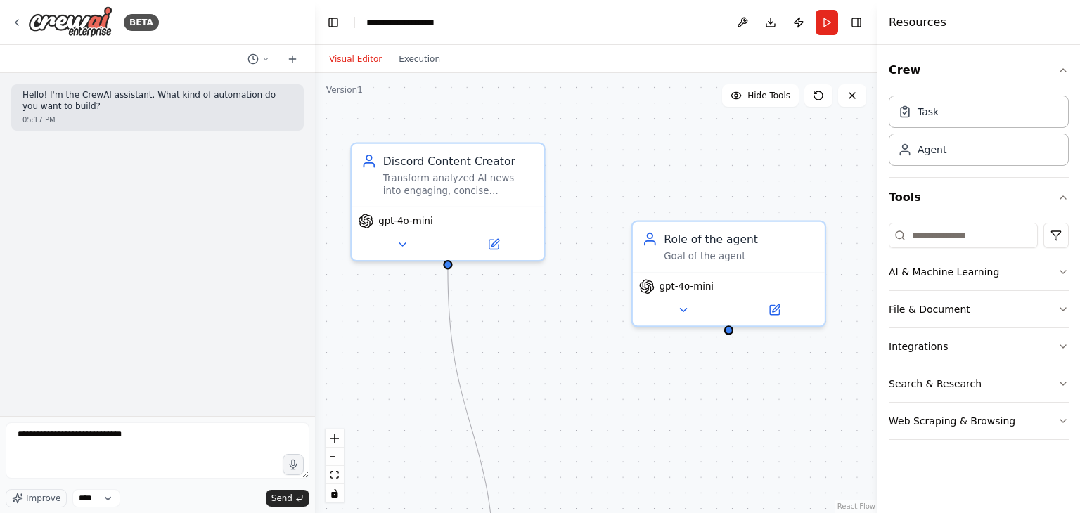
drag, startPoint x: 704, startPoint y: 181, endPoint x: 677, endPoint y: 185, distance: 27.1
click at [677, 184] on div ".deletable-edge-delete-btn { width: 20px; height: 20px; border: 0px solid #ffff…" at bounding box center [596, 293] width 563 height 440
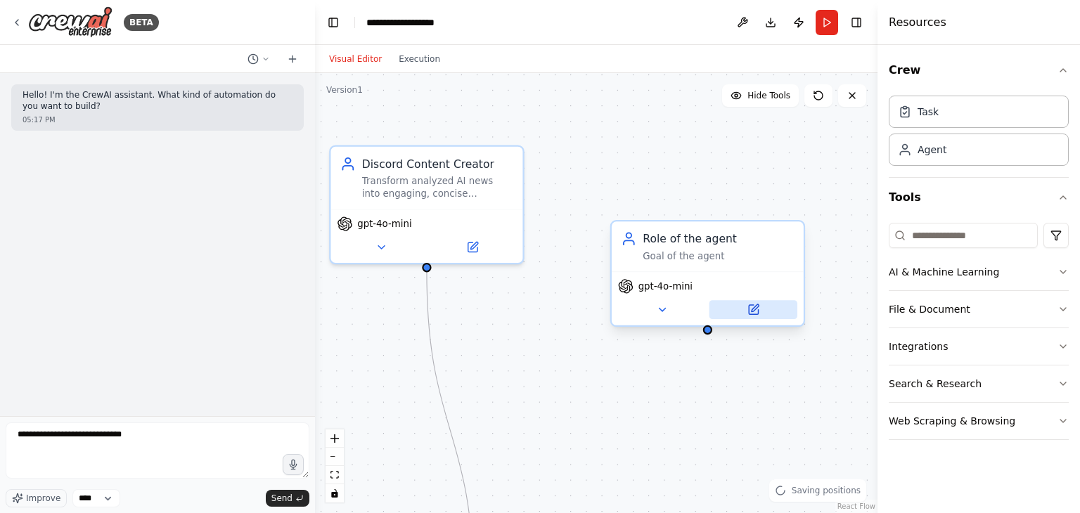
click at [736, 317] on button at bounding box center [754, 309] width 88 height 19
click at [742, 313] on button at bounding box center [754, 309] width 88 height 19
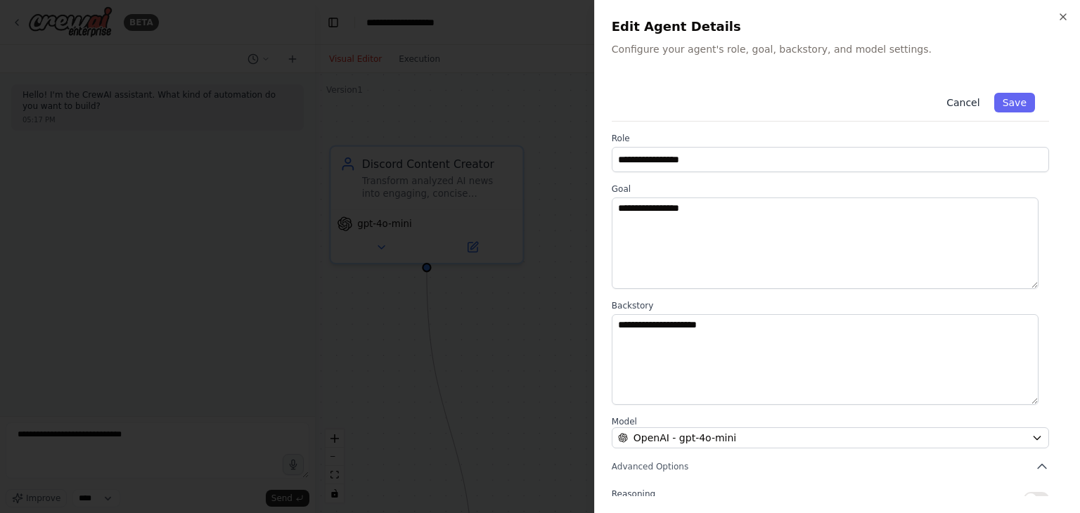
click at [959, 108] on button "Cancel" at bounding box center [963, 103] width 50 height 20
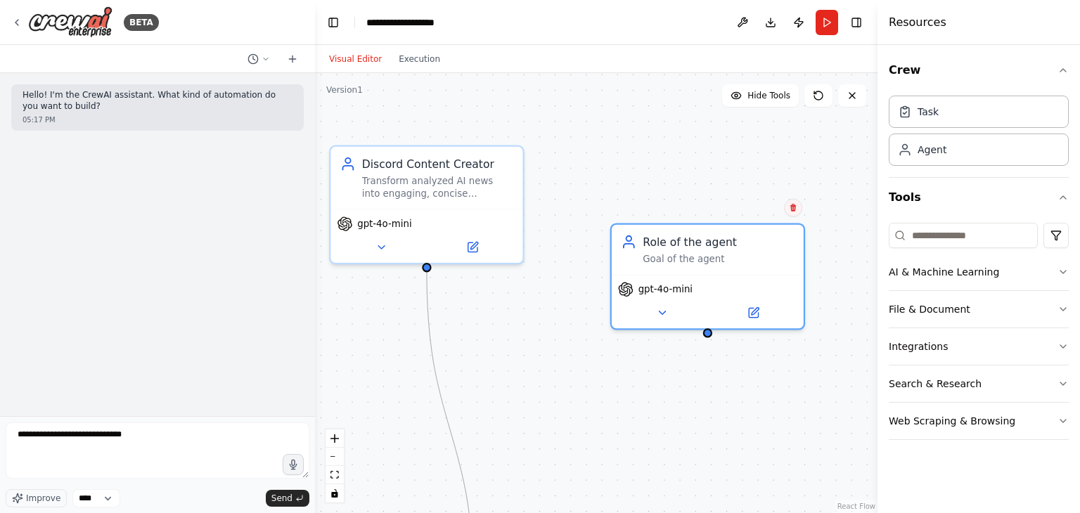
click at [798, 215] on div "Confirm" at bounding box center [793, 207] width 18 height 18
click at [798, 215] on button at bounding box center [793, 207] width 18 height 18
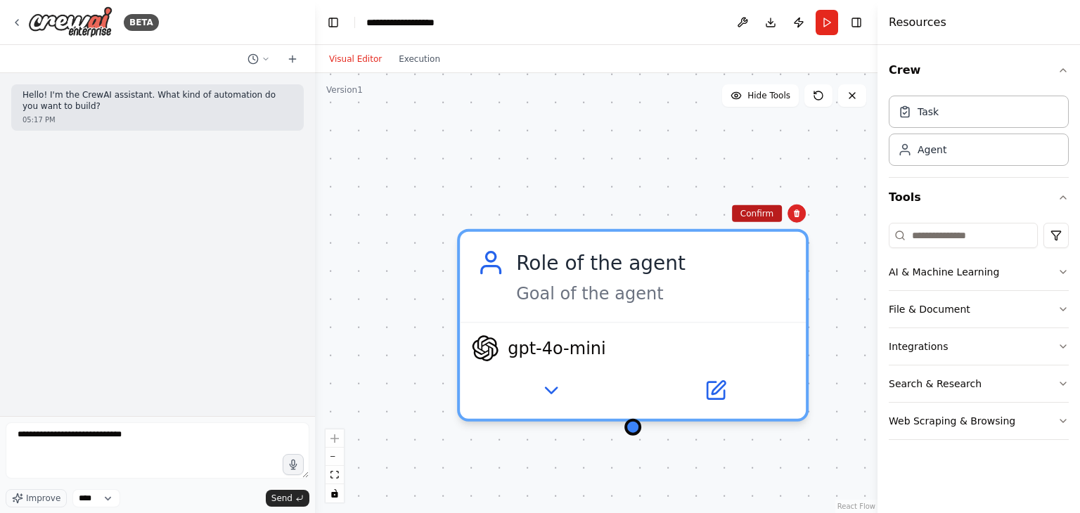
click at [772, 212] on button "Confirm" at bounding box center [757, 213] width 50 height 17
click at [748, 212] on button "Confirm" at bounding box center [756, 213] width 50 height 17
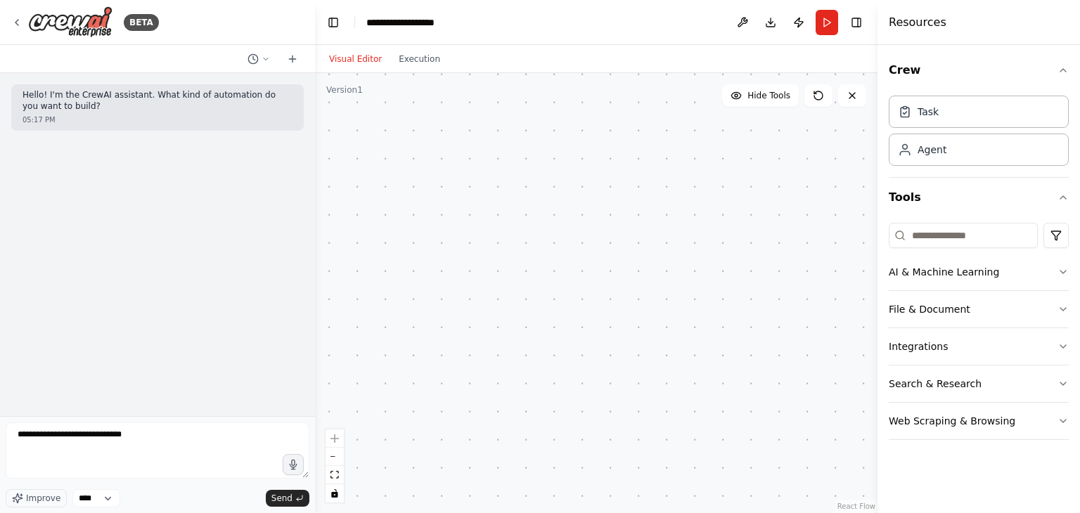
click at [11, 13] on div "BETA" at bounding box center [157, 22] width 315 height 45
click at [20, 23] on icon at bounding box center [16, 22] width 11 height 11
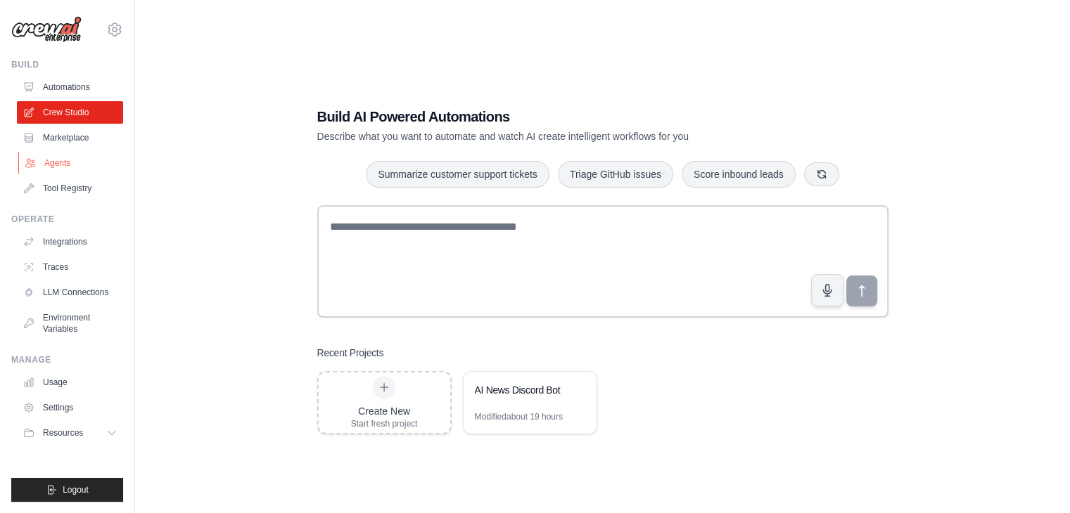
click at [56, 167] on link "Agents" at bounding box center [71, 163] width 106 height 23
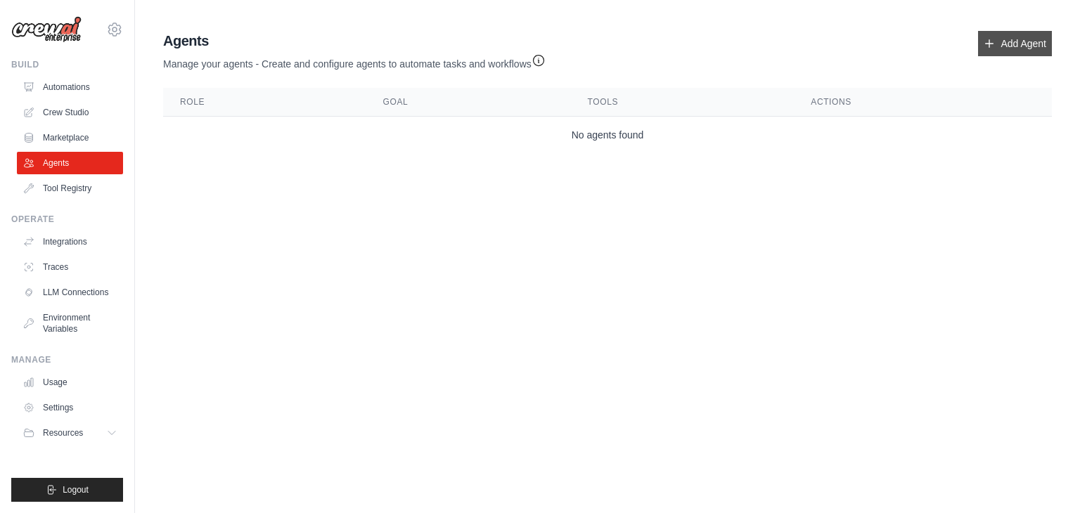
click at [1002, 49] on link "Add Agent" at bounding box center [1015, 43] width 74 height 25
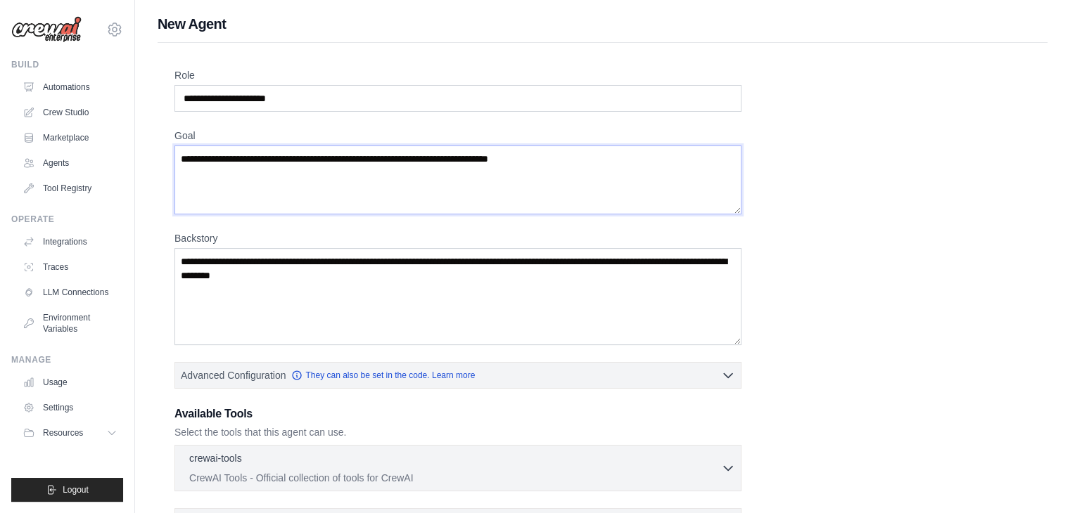
click at [395, 160] on textarea "Goal" at bounding box center [457, 180] width 567 height 69
click at [222, 91] on input "Role" at bounding box center [457, 98] width 567 height 27
click at [295, 103] on input "**********" at bounding box center [457, 98] width 567 height 27
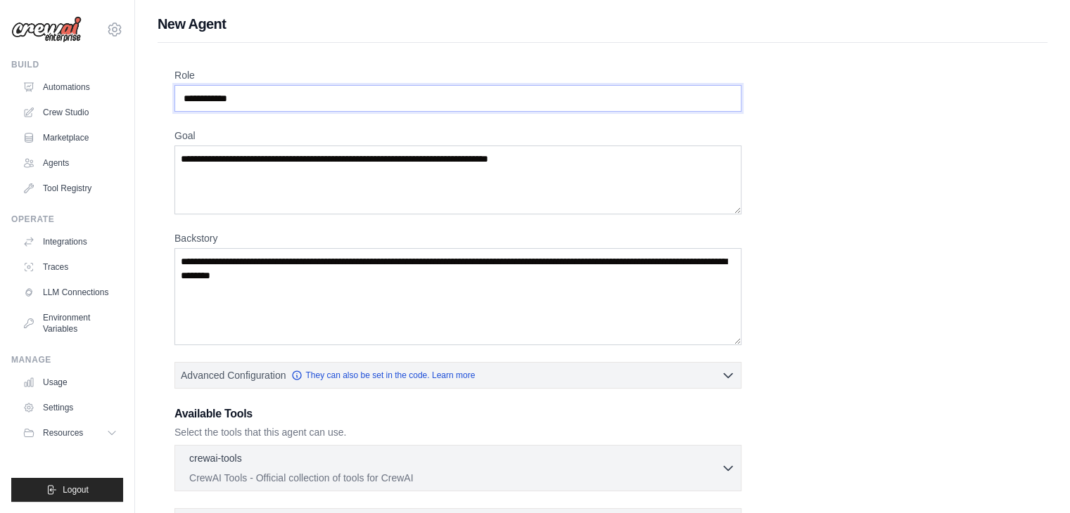
click at [295, 103] on input "**********" at bounding box center [457, 98] width 567 height 27
paste input "**********"
click at [259, 89] on input "**********" at bounding box center [457, 98] width 567 height 27
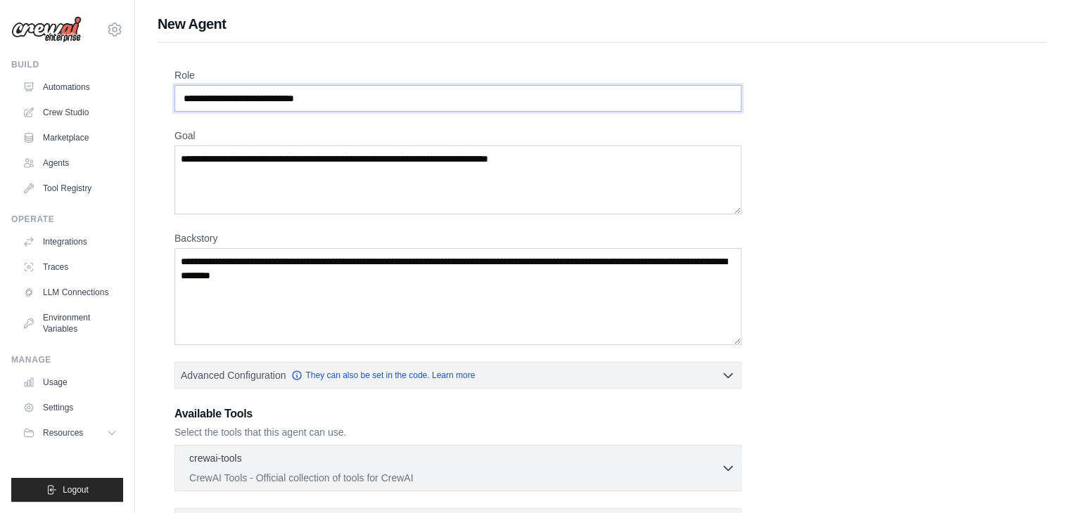
paste input "text"
type input "**********"
click at [318, 212] on textarea "Goal" at bounding box center [457, 180] width 567 height 69
click at [307, 167] on textarea "Goal" at bounding box center [457, 180] width 567 height 69
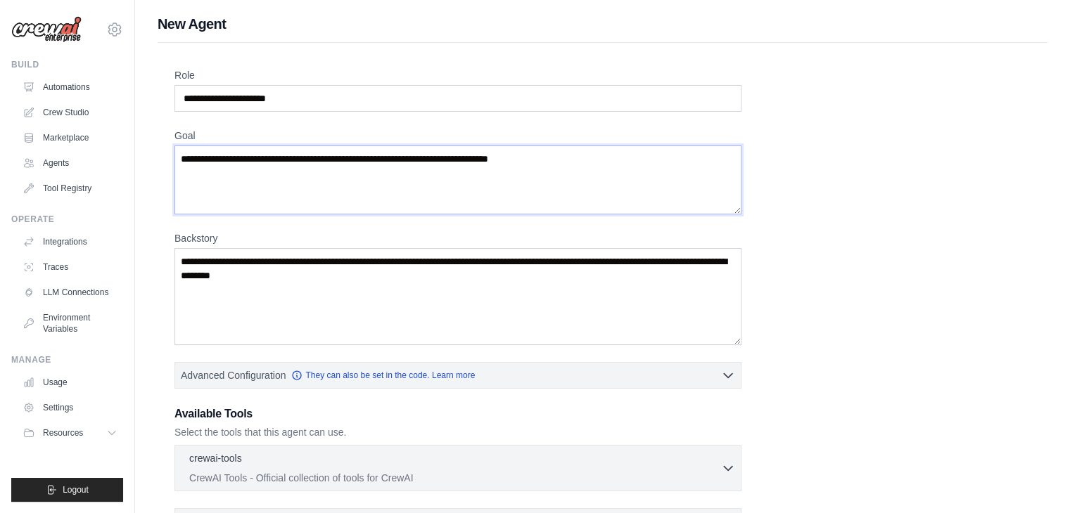
paste textarea "**********"
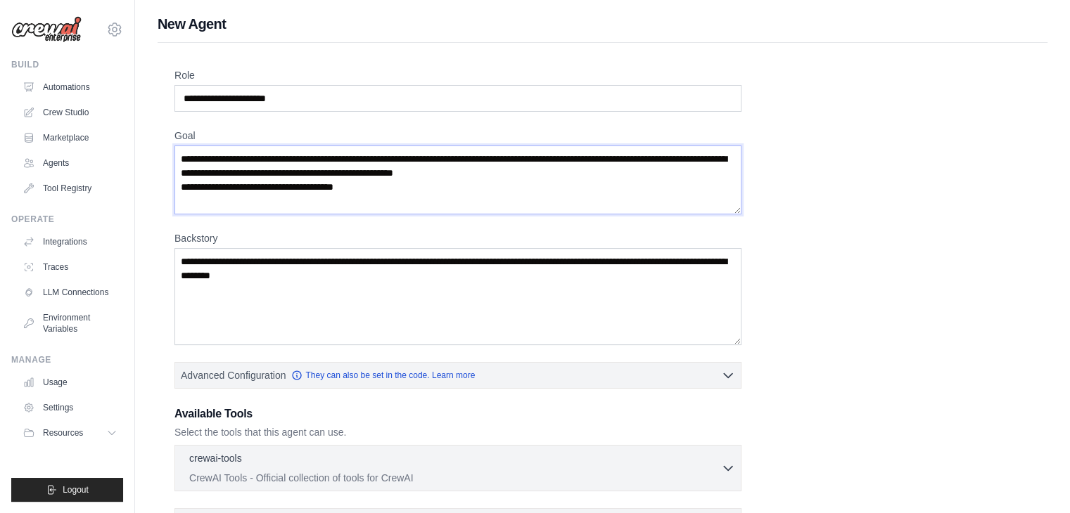
type textarea "**********"
click at [309, 302] on textarea "Backstory" at bounding box center [457, 296] width 567 height 97
click at [279, 264] on textarea "Backstory" at bounding box center [457, 296] width 567 height 97
paste textarea "**********"
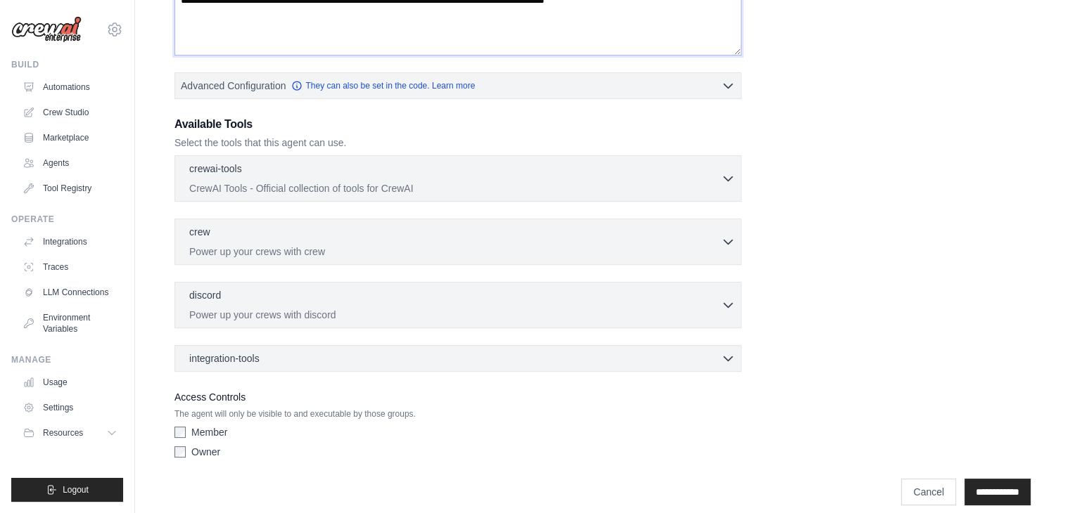
scroll to position [302, 0]
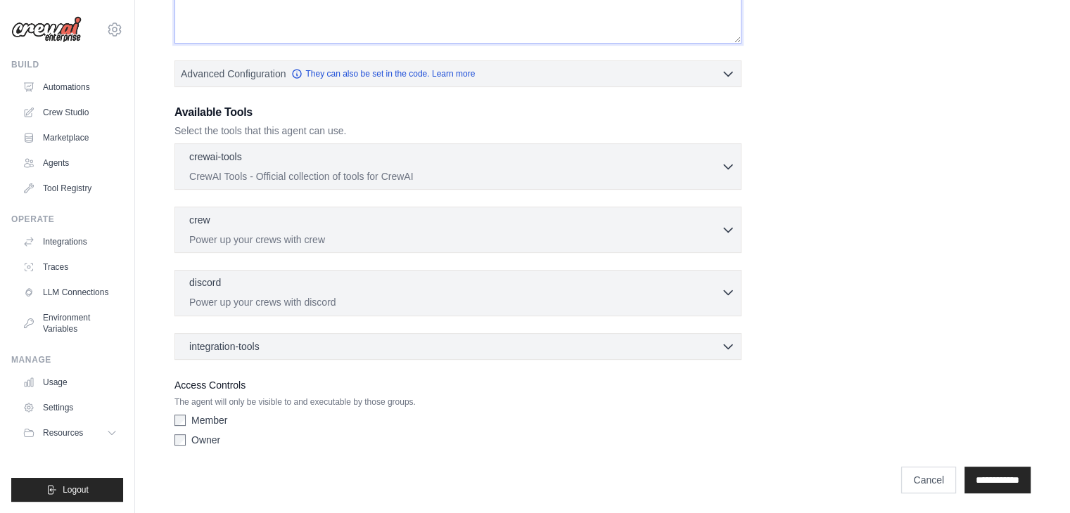
type textarea "**********"
click at [193, 292] on div "discord 0 selected Power up your crews with discord" at bounding box center [455, 293] width 532 height 34
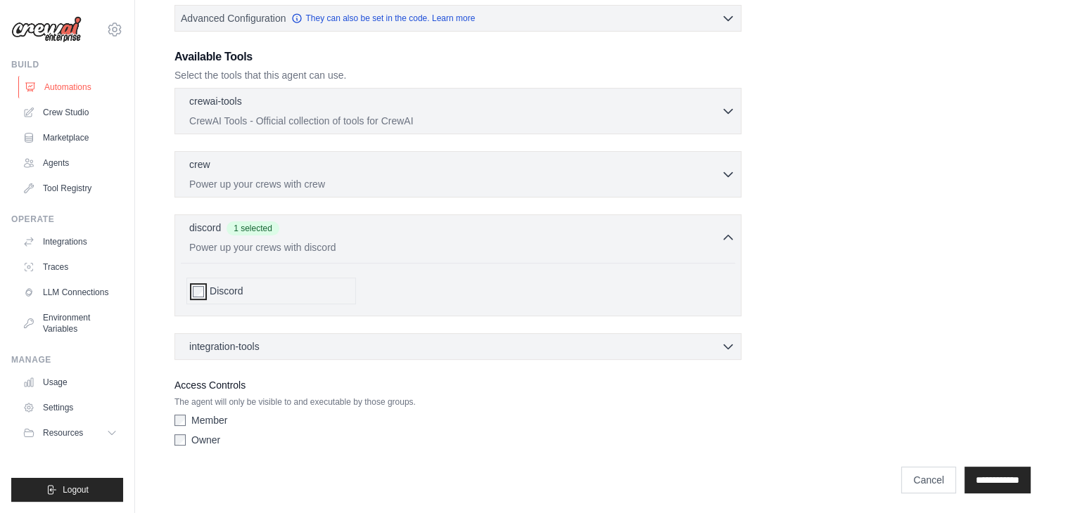
scroll to position [297, 0]
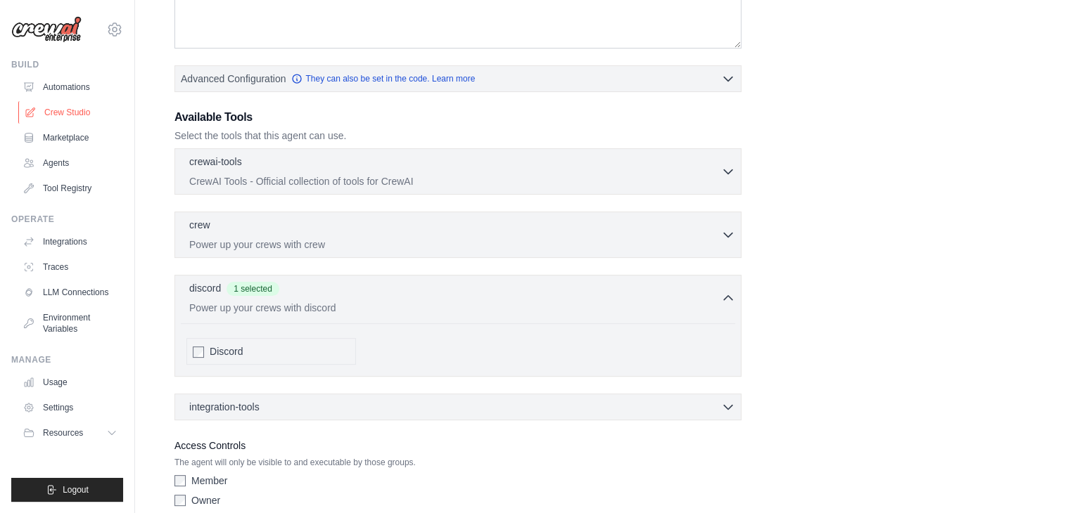
click at [60, 108] on link "Crew Studio" at bounding box center [71, 112] width 106 height 23
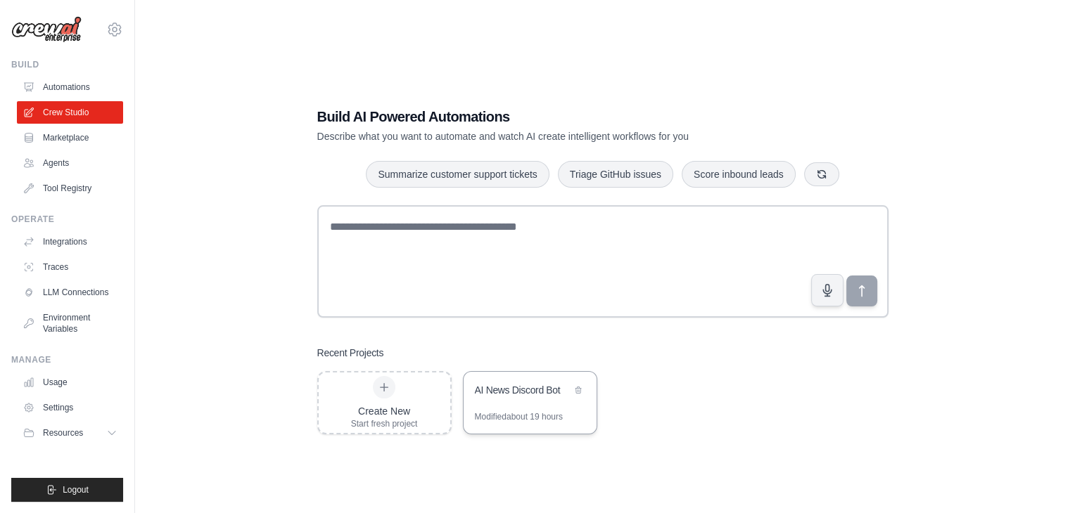
click at [493, 400] on div "AI News Discord Bot" at bounding box center [530, 391] width 133 height 39
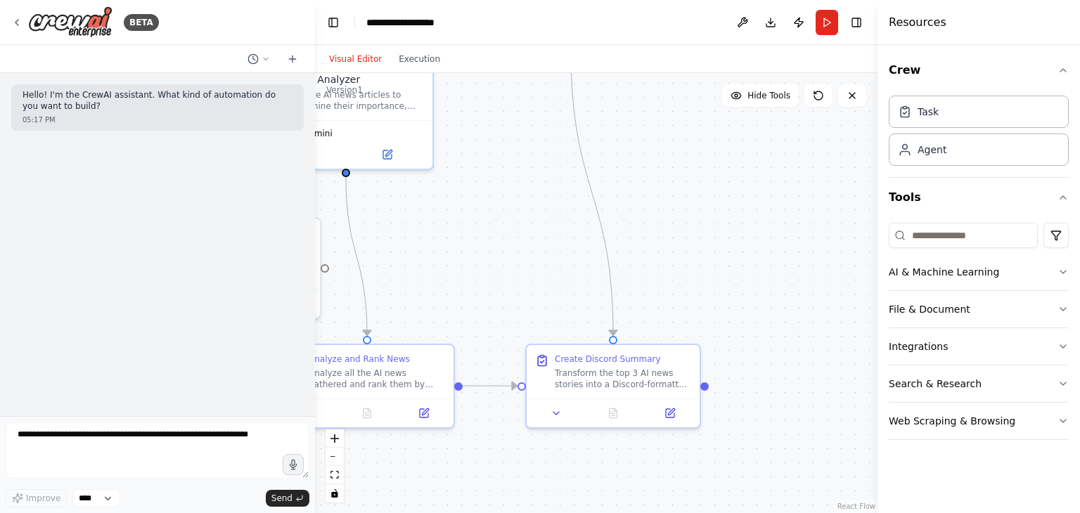
drag, startPoint x: 775, startPoint y: 336, endPoint x: 413, endPoint y: 273, distance: 367.6
click at [416, 259] on div ".deletable-edge-delete-btn { width: 20px; height: 20px; border: 0px solid #ffff…" at bounding box center [596, 293] width 563 height 440
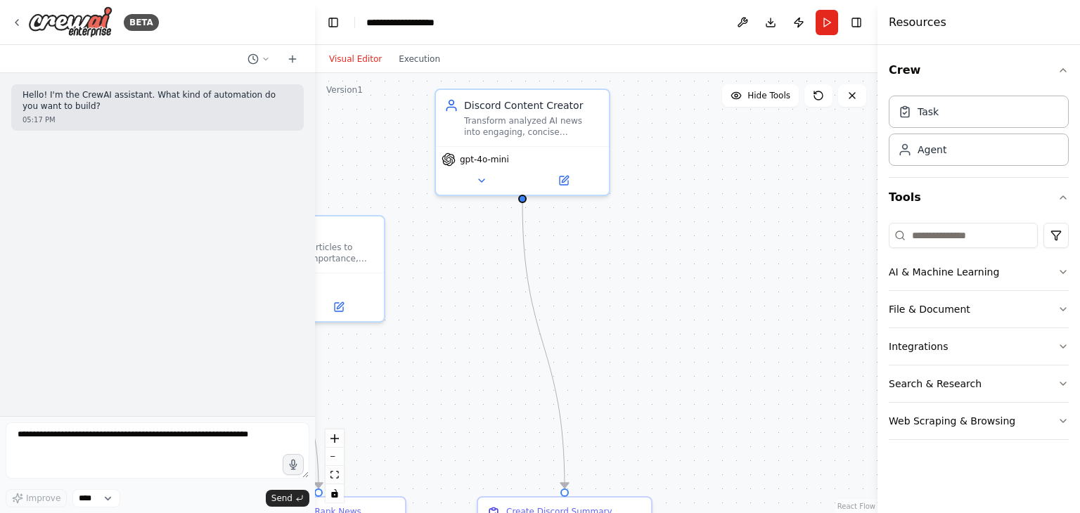
drag, startPoint x: 678, startPoint y: 177, endPoint x: 639, endPoint y: 314, distance: 142.0
click at [639, 314] on div ".deletable-edge-delete-btn { width: 20px; height: 20px; border: 0px solid #ffff…" at bounding box center [596, 293] width 563 height 440
click at [528, 133] on div "Transform analyzed AI news into engaging, concise summaries formatted perfectly…" at bounding box center [532, 124] width 136 height 23
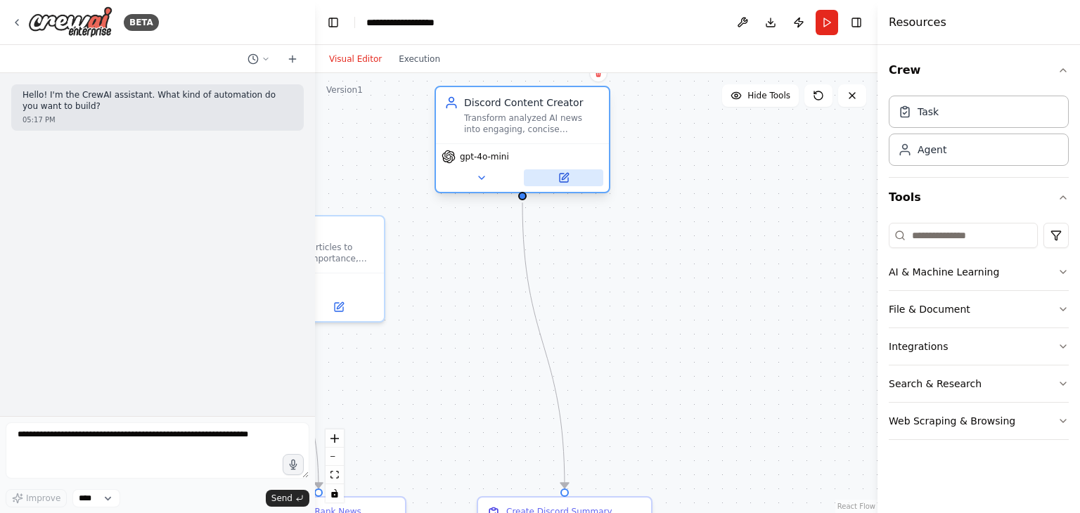
click at [567, 178] on icon at bounding box center [564, 178] width 8 height 8
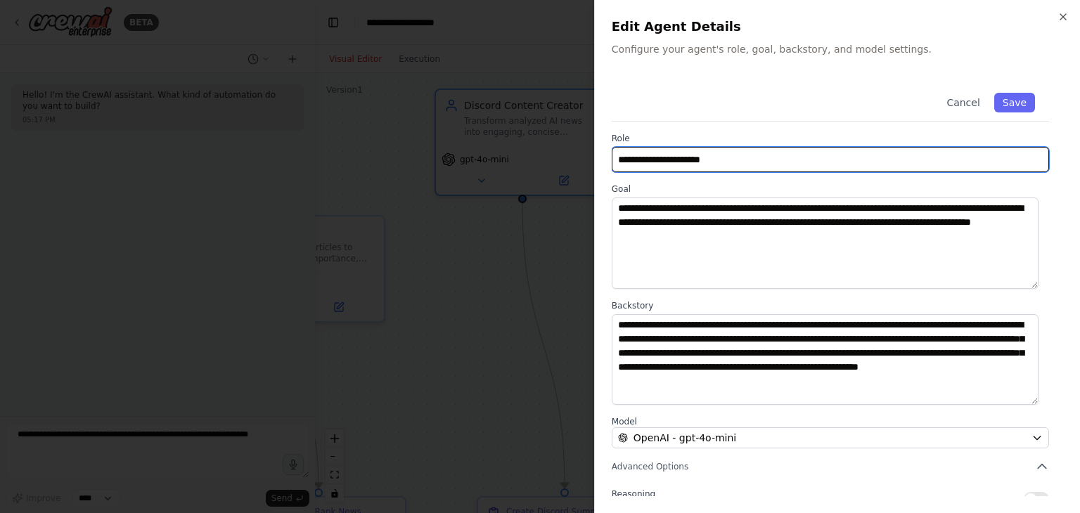
click at [675, 154] on input "**********" at bounding box center [830, 159] width 437 height 25
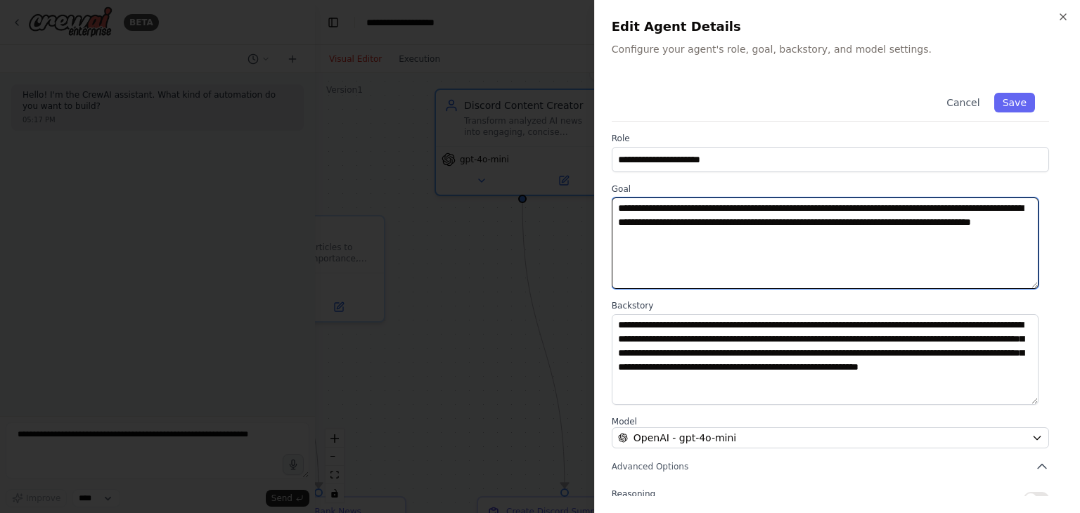
click at [657, 237] on textarea "**********" at bounding box center [825, 243] width 427 height 91
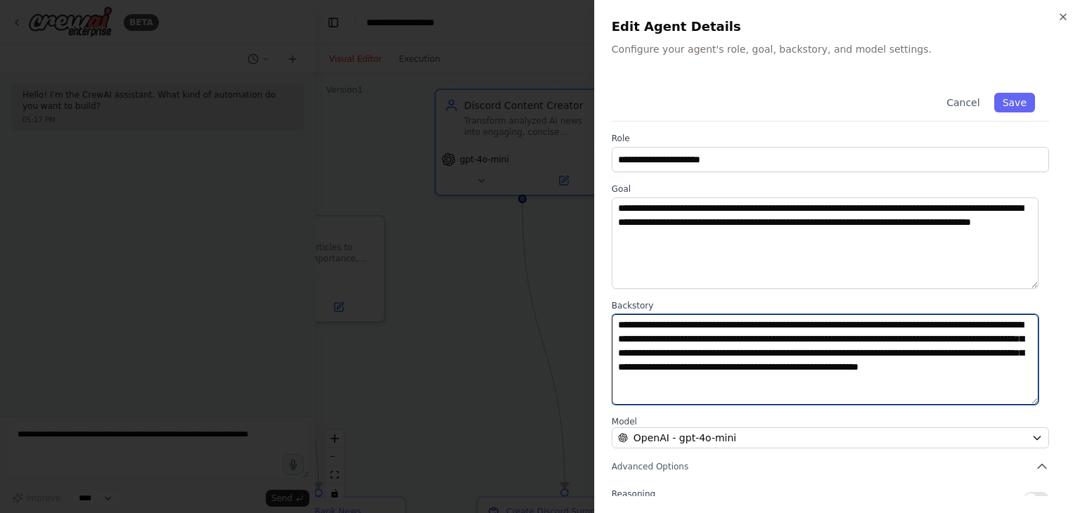
click at [731, 371] on textarea "**********" at bounding box center [825, 359] width 427 height 91
